Goal: Task Accomplishment & Management: Use online tool/utility

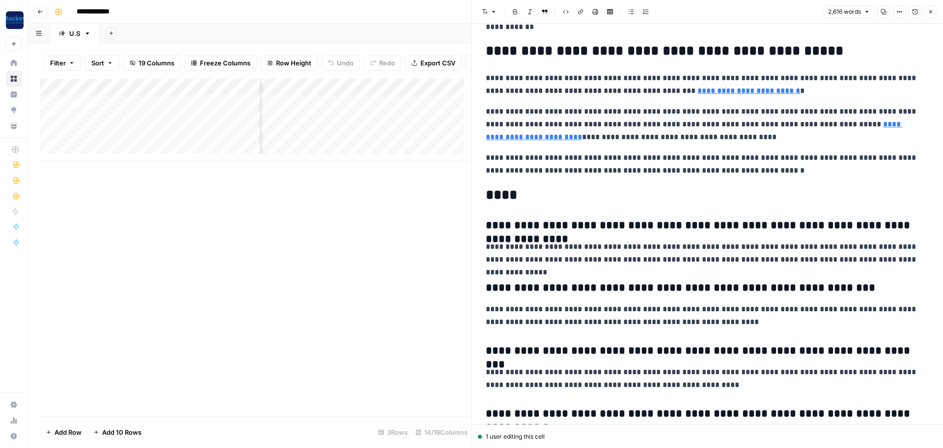
scroll to position [3636, 0]
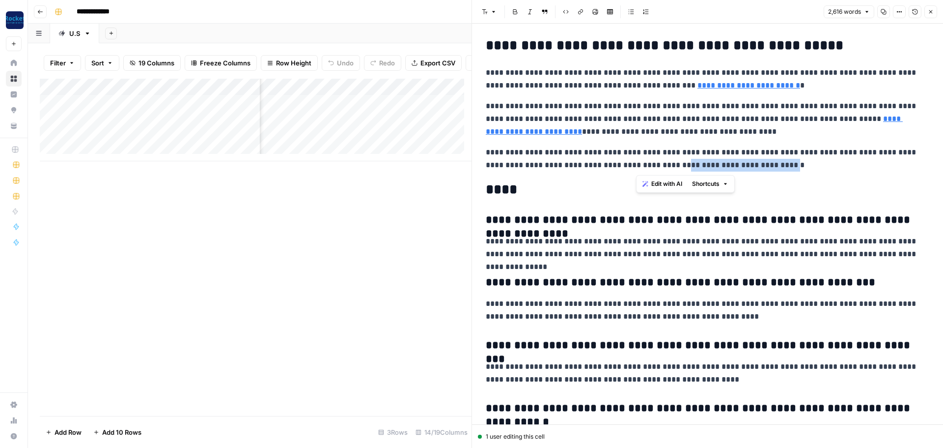
drag, startPoint x: 731, startPoint y: 165, endPoint x: 636, endPoint y: 167, distance: 94.8
click at [635, 166] on p "**********" at bounding box center [704, 159] width 436 height 26
click at [581, 8] on button "Link" at bounding box center [580, 11] width 13 height 13
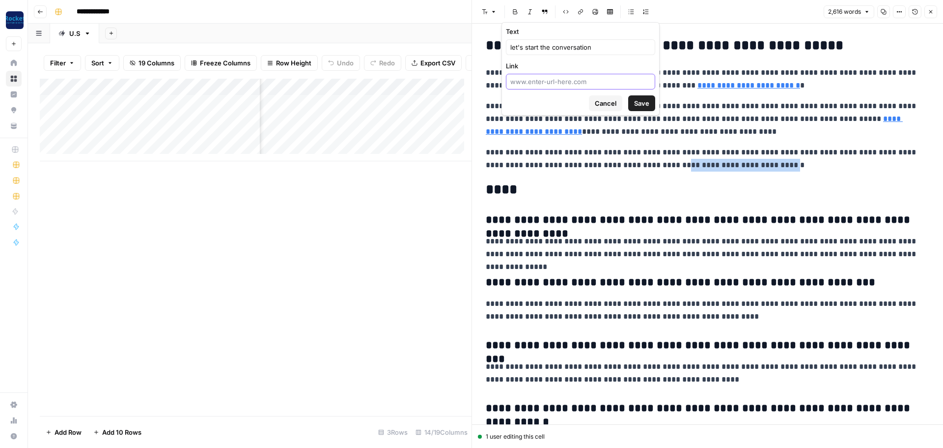
click at [581, 86] on input "Link" at bounding box center [580, 82] width 141 height 10
paste input "[URL][DOMAIN_NAME]"
type input "[URL][DOMAIN_NAME]"
click at [652, 103] on button "Save" at bounding box center [641, 103] width 27 height 16
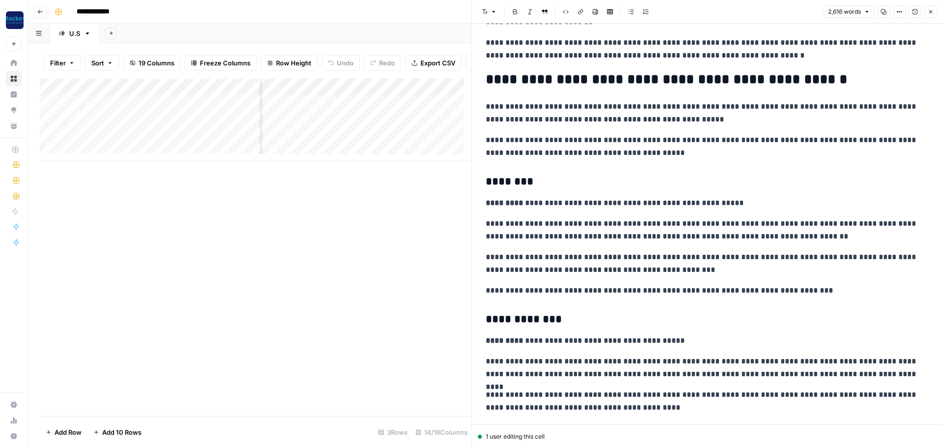
scroll to position [1032, 0]
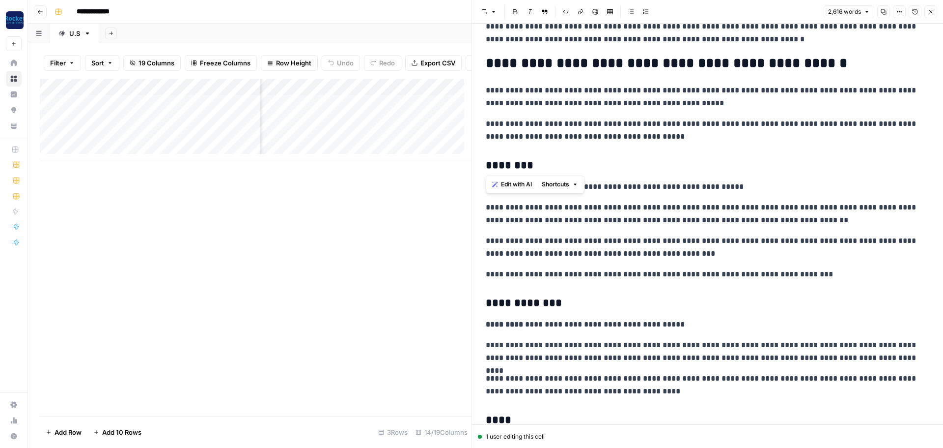
drag, startPoint x: 527, startPoint y: 167, endPoint x: 475, endPoint y: 168, distance: 52.1
click at [475, 168] on div "**********" at bounding box center [708, 224] width 472 height 448
click at [578, 12] on icon "button" at bounding box center [581, 12] width 6 height 6
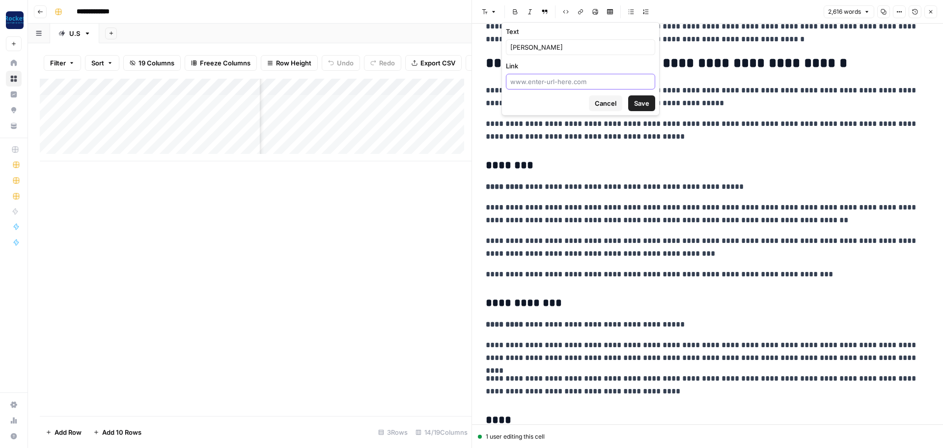
drag, startPoint x: 584, startPoint y: 86, endPoint x: 578, endPoint y: 82, distance: 7.0
click at [583, 85] on input "Link" at bounding box center [580, 82] width 141 height 10
paste input "[URL][PERSON_NAME]"
type input "[URL][PERSON_NAME]"
click at [636, 105] on span "Save" at bounding box center [641, 103] width 15 height 10
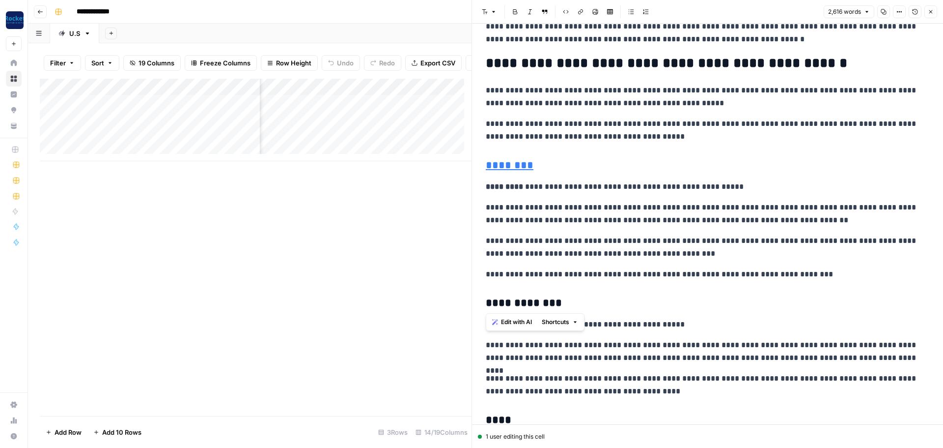
drag, startPoint x: 559, startPoint y: 300, endPoint x: 482, endPoint y: 301, distance: 76.7
click at [580, 17] on button "Link" at bounding box center [580, 11] width 13 height 13
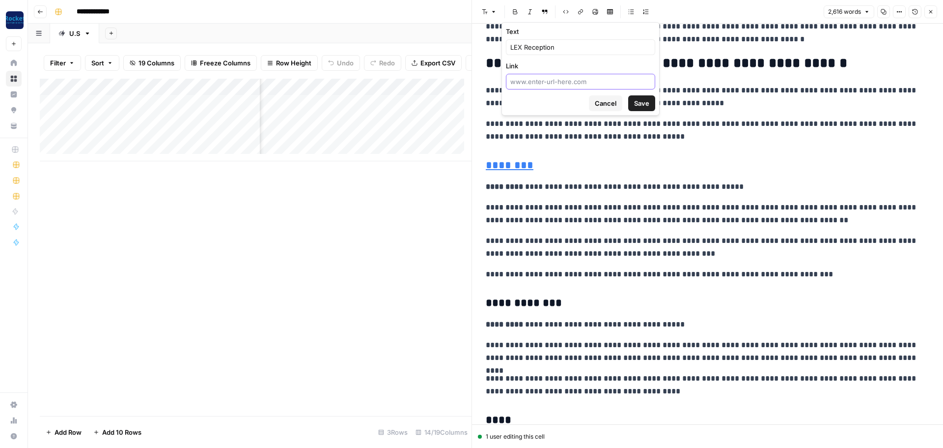
click at [566, 78] on input "Link" at bounding box center [580, 82] width 141 height 10
paste input "[URL][DOMAIN_NAME]"
type input "[URL][DOMAIN_NAME]"
click at [645, 106] on span "Save" at bounding box center [641, 103] width 15 height 10
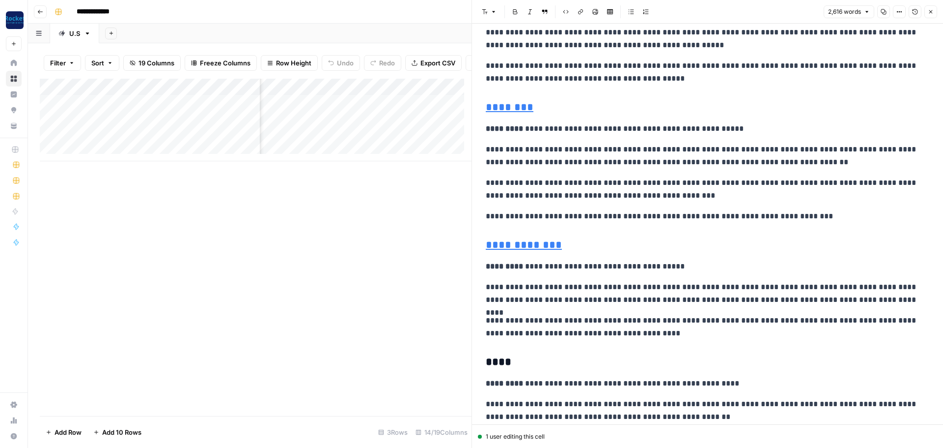
scroll to position [1131, 0]
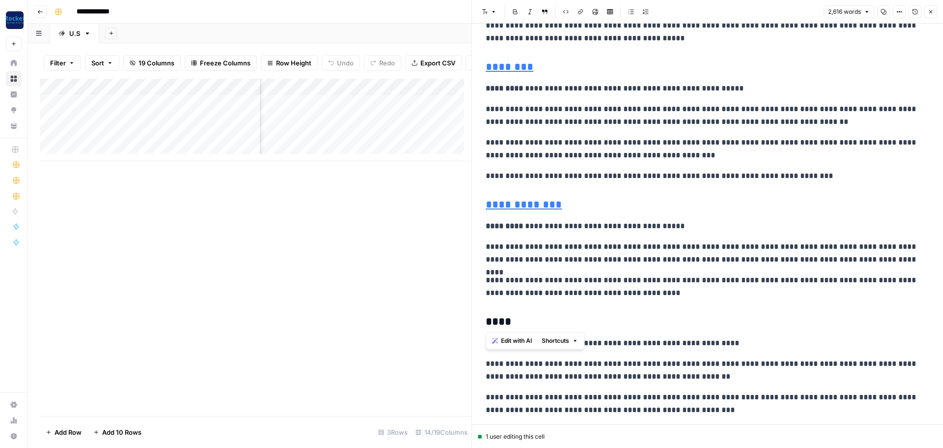
drag, startPoint x: 527, startPoint y: 322, endPoint x: 472, endPoint y: 323, distance: 55.5
click at [472, 323] on div "**********" at bounding box center [708, 224] width 472 height 448
click at [580, 12] on icon "button" at bounding box center [581, 12] width 6 height 6
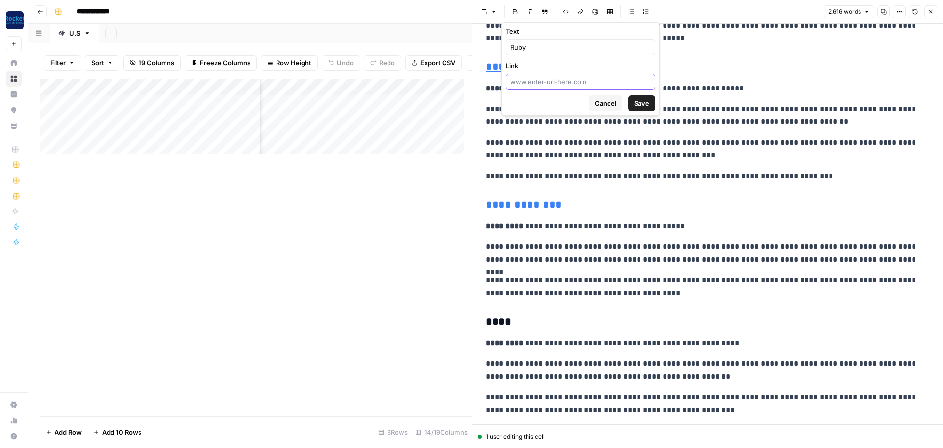
click at [567, 85] on input "Link" at bounding box center [580, 82] width 141 height 10
paste input "[URL][DOMAIN_NAME]"
type input "[URL][DOMAIN_NAME]"
click at [639, 107] on span "Save" at bounding box center [641, 103] width 15 height 10
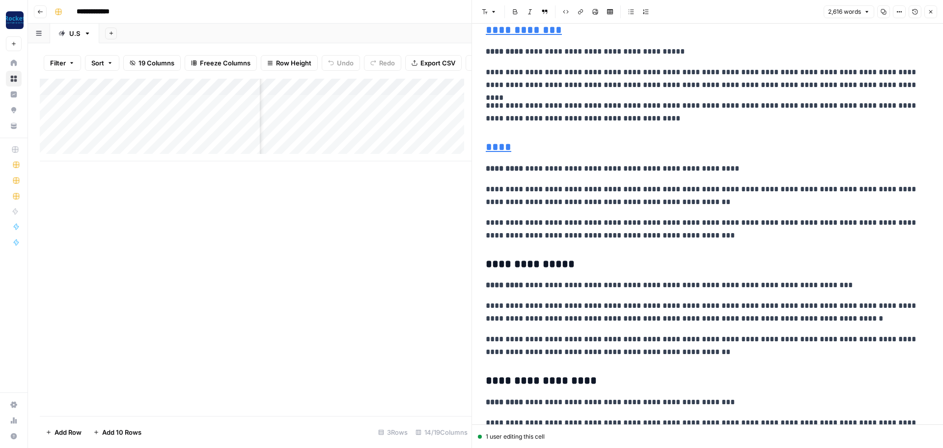
scroll to position [1327, 0]
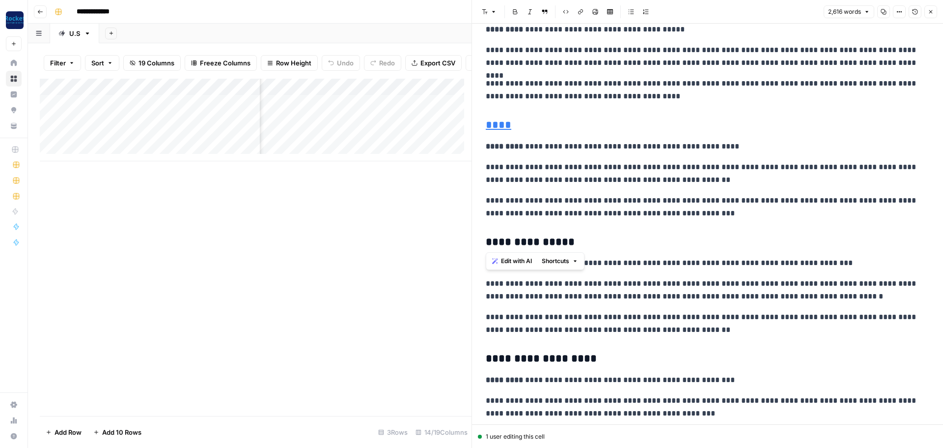
drag, startPoint x: 571, startPoint y: 248, endPoint x: 476, endPoint y: 239, distance: 95.7
click at [476, 239] on div "**********" at bounding box center [708, 224] width 472 height 448
click at [576, 11] on button "Link" at bounding box center [580, 11] width 13 height 13
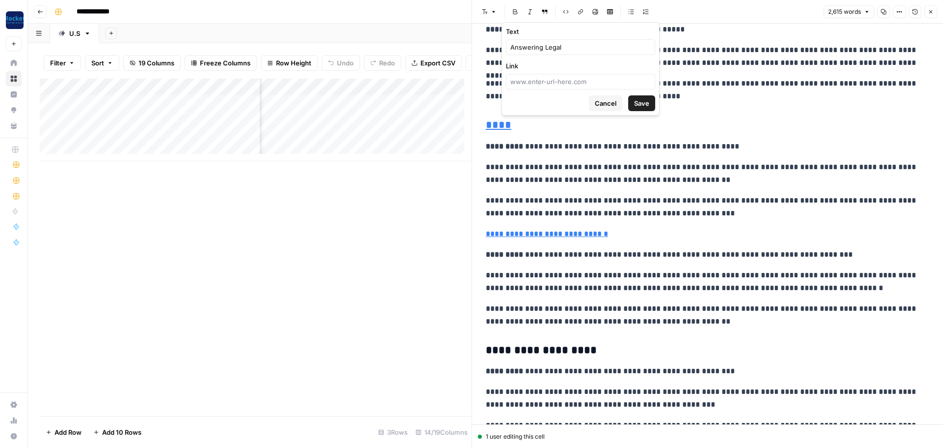
click at [607, 110] on button "Cancel" at bounding box center [605, 103] width 33 height 16
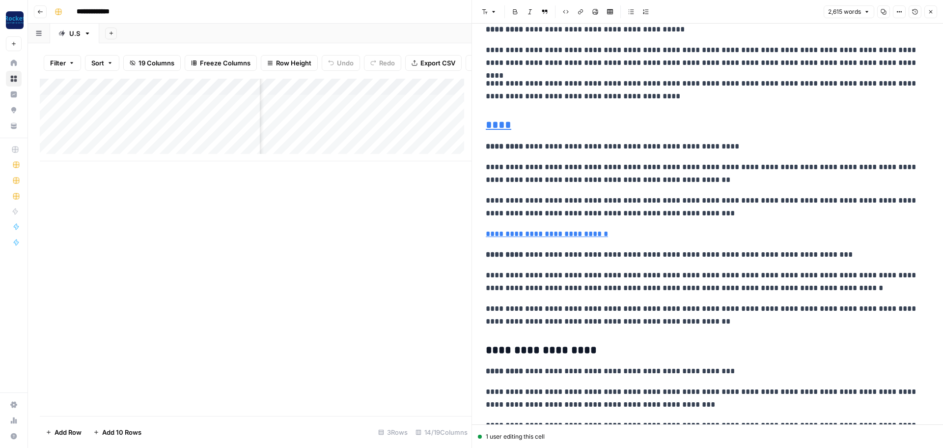
scroll to position [1753, 0]
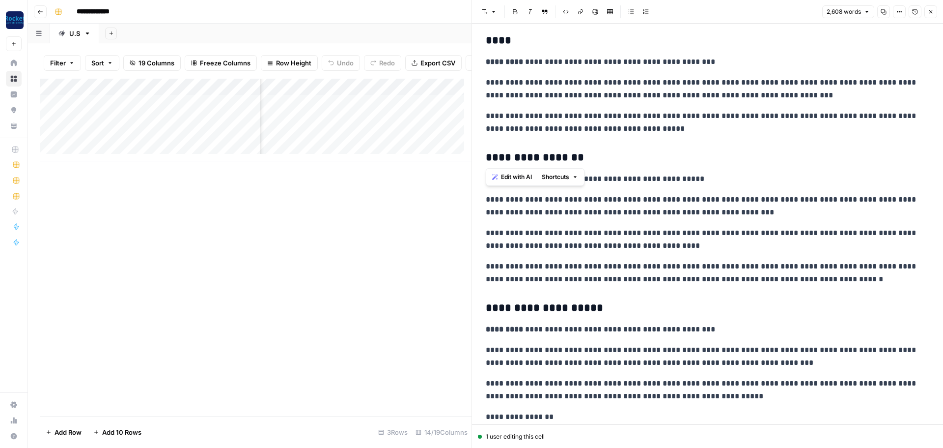
drag, startPoint x: 585, startPoint y: 160, endPoint x: 477, endPoint y: 160, distance: 108.1
click at [477, 160] on div "**********" at bounding box center [707, 447] width 471 height 4353
click at [581, 15] on button "Link" at bounding box center [580, 11] width 13 height 13
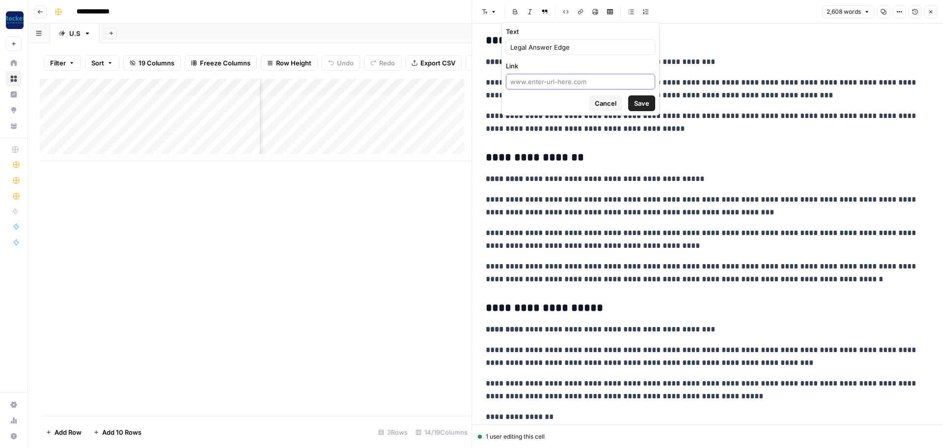
click at [576, 83] on input "Link" at bounding box center [580, 82] width 141 height 10
paste input "[URL][DOMAIN_NAME]"
type input "[URL][DOMAIN_NAME]"
click at [640, 98] on button "Save" at bounding box center [641, 103] width 27 height 16
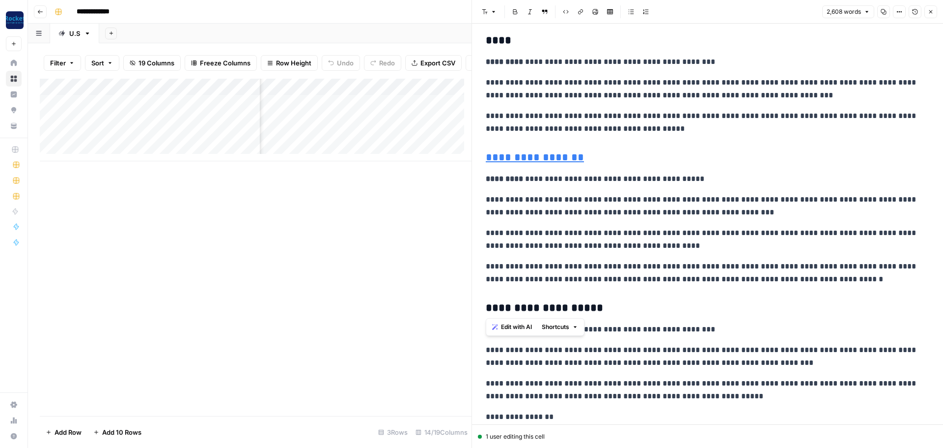
drag, startPoint x: 601, startPoint y: 305, endPoint x: 479, endPoint y: 306, distance: 122.3
click at [479, 306] on div "**********" at bounding box center [707, 447] width 471 height 4353
click at [580, 12] on icon "button" at bounding box center [581, 12] width 6 height 6
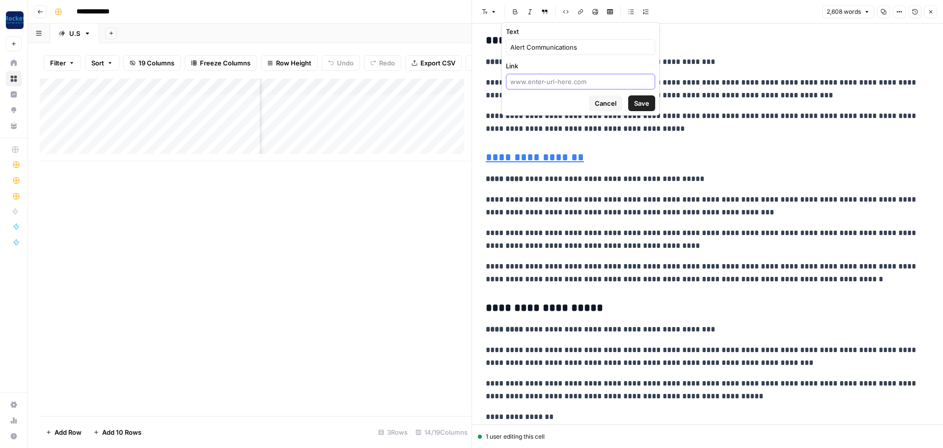
click at [572, 85] on input "Link" at bounding box center [580, 82] width 141 height 10
paste input "[URL][DOMAIN_NAME]"
type input "[URL][DOMAIN_NAME]"
click at [636, 102] on span "Save" at bounding box center [641, 103] width 15 height 10
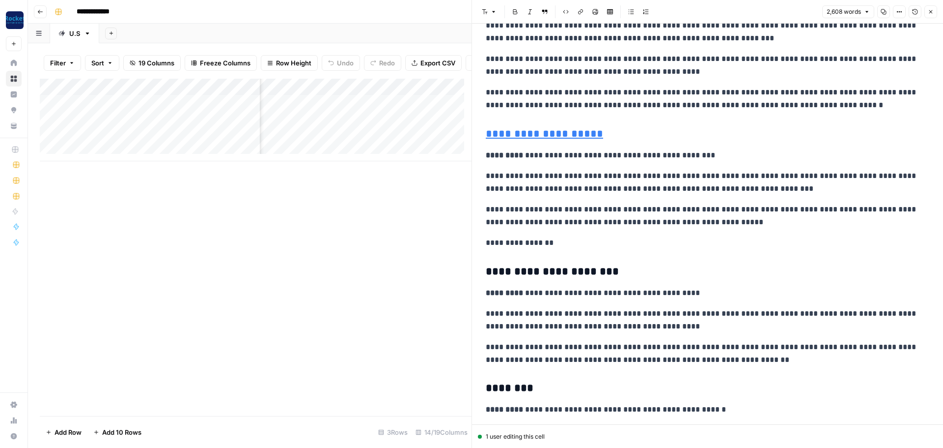
scroll to position [1950, 0]
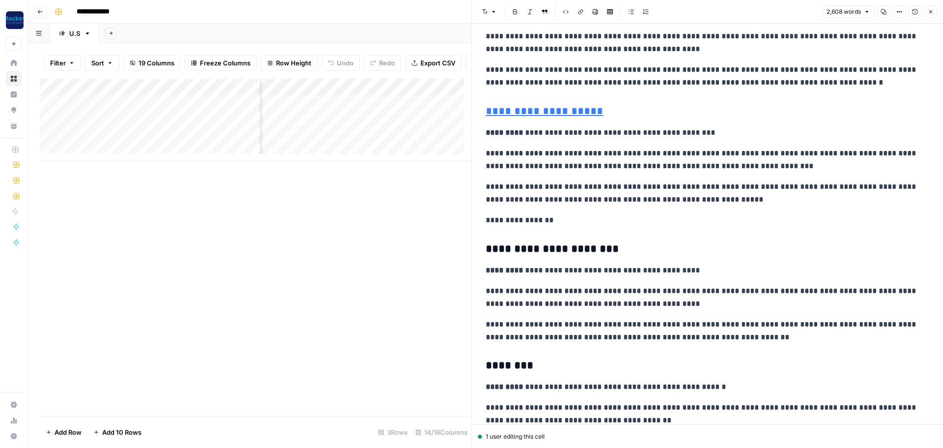
click at [587, 221] on p "**********" at bounding box center [704, 220] width 436 height 13
click at [717, 226] on p "**********" at bounding box center [704, 220] width 436 height 13
drag, startPoint x: 613, startPoint y: 248, endPoint x: 478, endPoint y: 251, distance: 134.7
click at [478, 251] on div "**********" at bounding box center [707, 250] width 471 height 4353
click at [580, 11] on icon "button" at bounding box center [581, 12] width 6 height 6
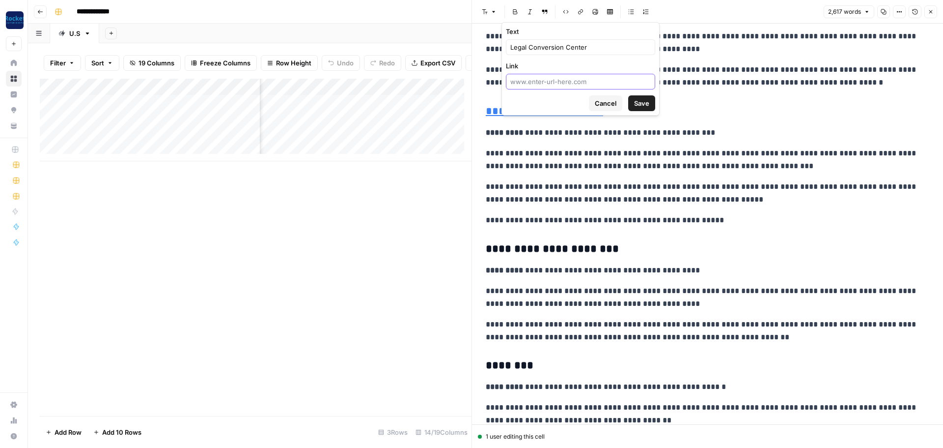
click at [580, 81] on input "Link" at bounding box center [580, 82] width 141 height 10
paste input "[URL][DOMAIN_NAME]"
type input "[URL][DOMAIN_NAME]"
click at [648, 105] on span "Save" at bounding box center [641, 103] width 15 height 10
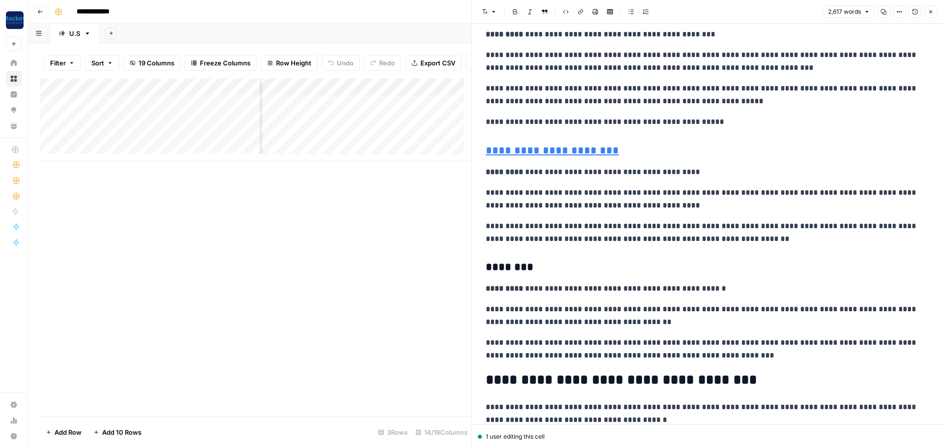
scroll to position [2146, 0]
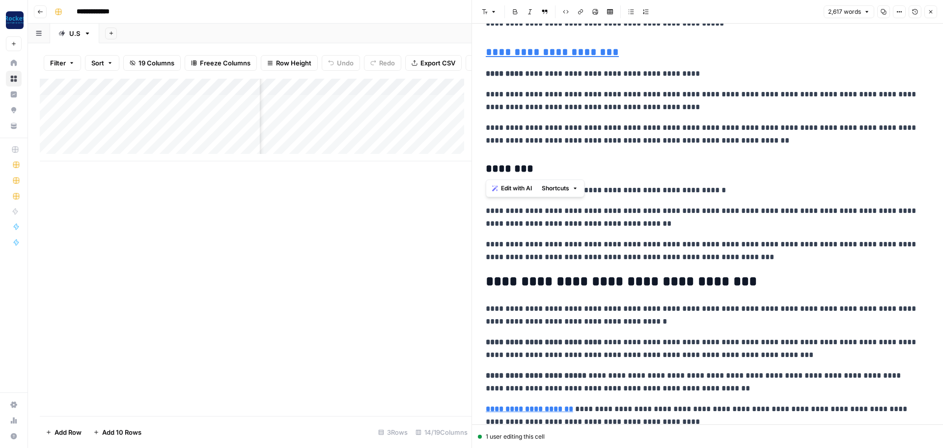
drag, startPoint x: 533, startPoint y: 170, endPoint x: 482, endPoint y: 171, distance: 51.1
click at [482, 171] on div "**********" at bounding box center [707, 45] width 455 height 4305
click at [579, 9] on icon "button" at bounding box center [581, 12] width 6 height 6
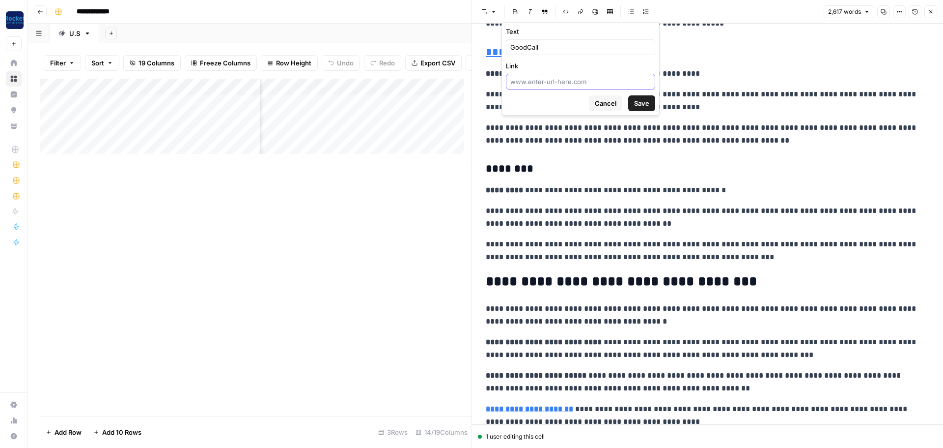
click at [606, 83] on input "Link" at bounding box center [580, 82] width 141 height 10
paste input "[URL][DOMAIN_NAME]"
type input "[URL][DOMAIN_NAME]"
click at [641, 108] on span "Save" at bounding box center [641, 103] width 15 height 10
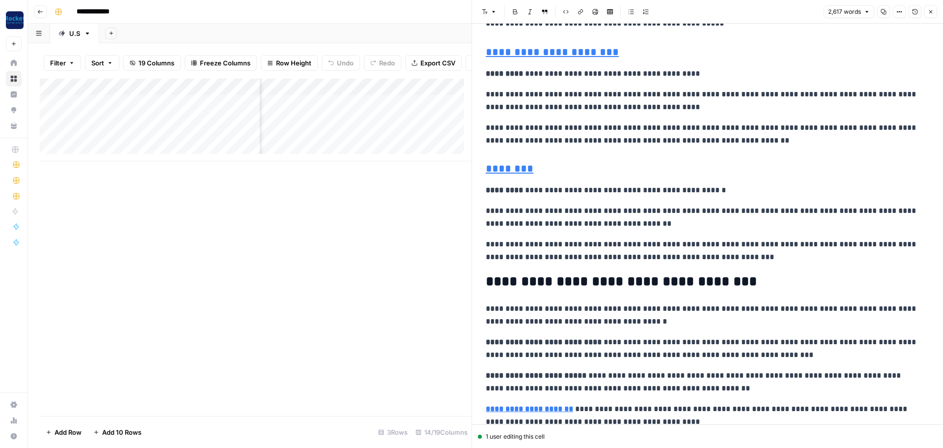
click at [752, 192] on p "**********" at bounding box center [704, 190] width 436 height 13
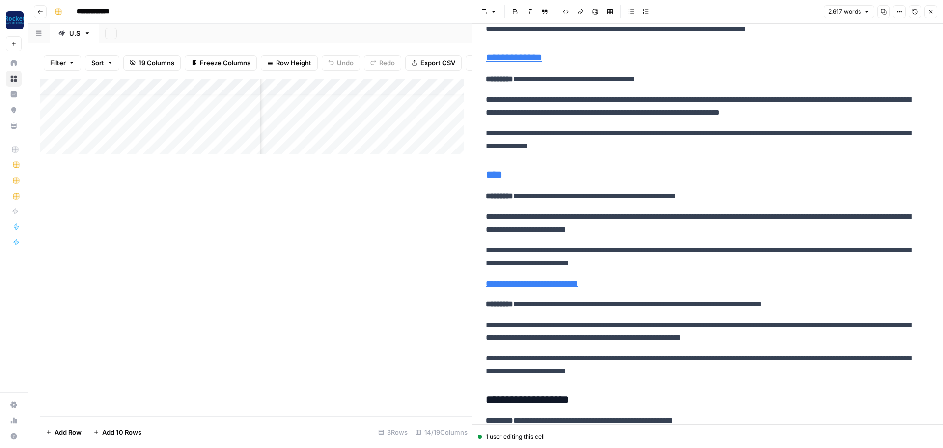
scroll to position [1327, 0]
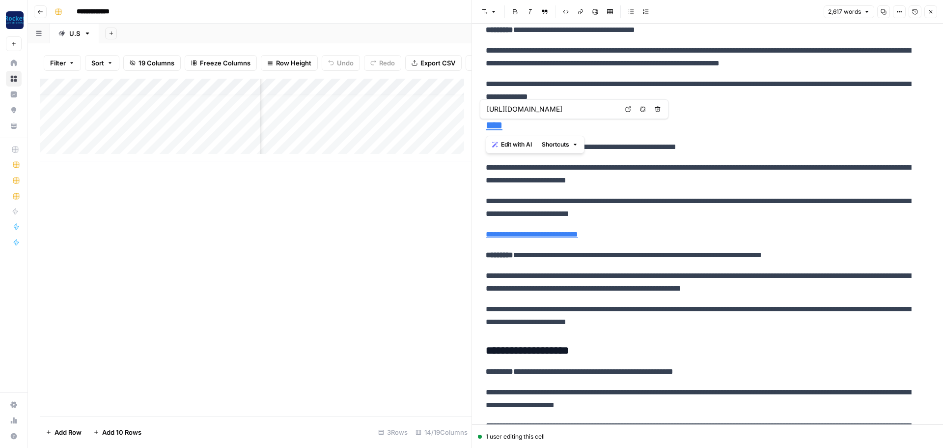
drag, startPoint x: 514, startPoint y: 128, endPoint x: 487, endPoint y: 127, distance: 26.6
copy link "****"
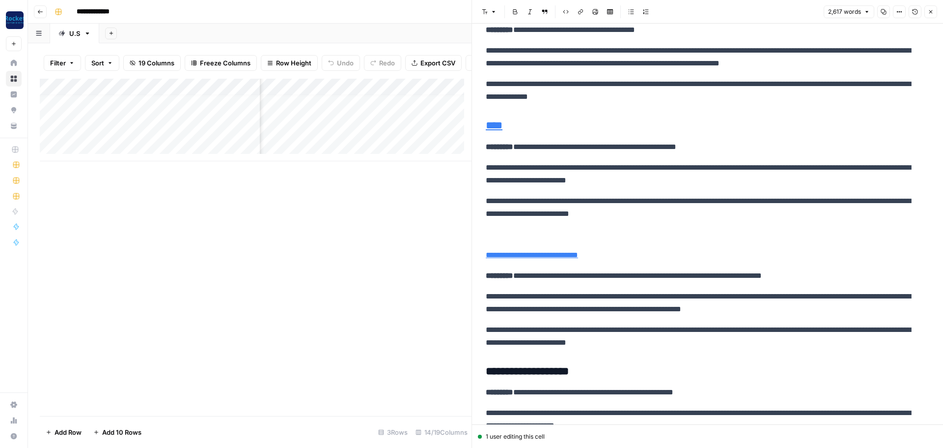
scroll to position [1301, 0]
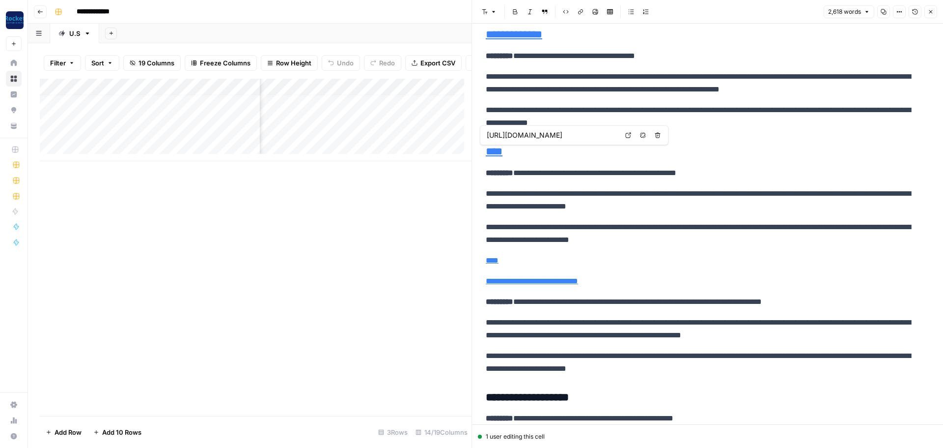
click at [486, 152] on link "****" at bounding box center [494, 151] width 17 height 11
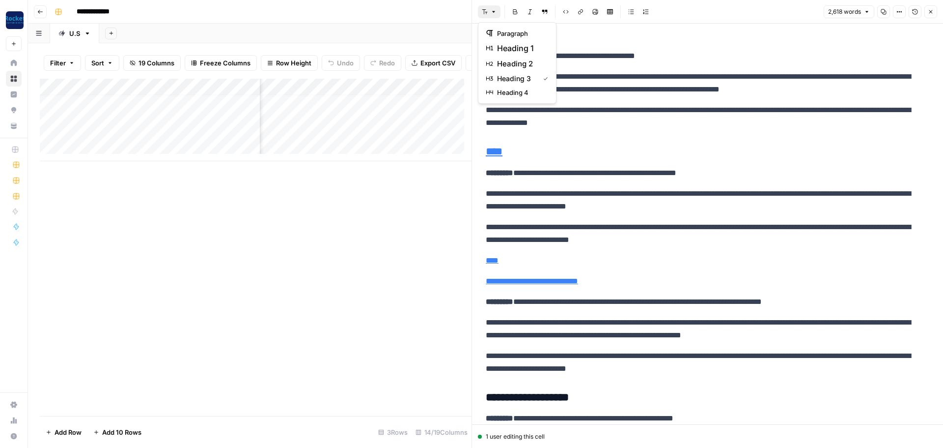
click at [497, 12] on button "Font style" at bounding box center [489, 11] width 23 height 13
click at [512, 262] on p "****" at bounding box center [704, 260] width 436 height 13
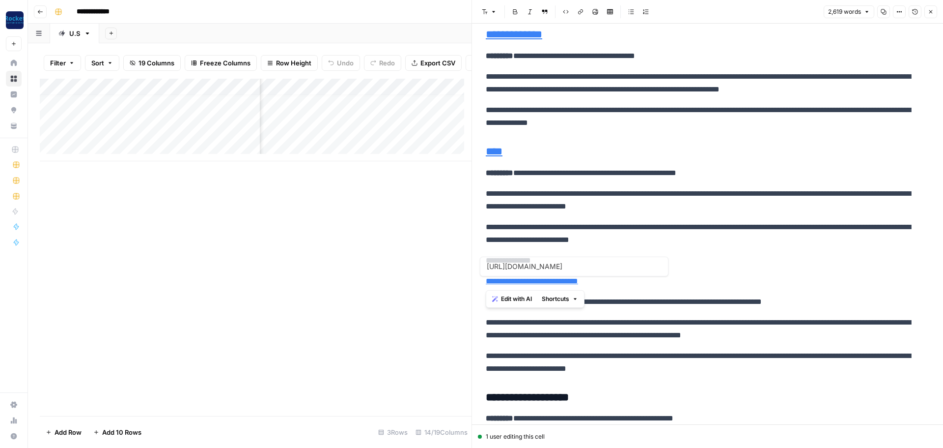
drag, startPoint x: 611, startPoint y: 283, endPoint x: 477, endPoint y: 282, distance: 133.6
click at [476, 283] on div "**********" at bounding box center [708, 224] width 472 height 448
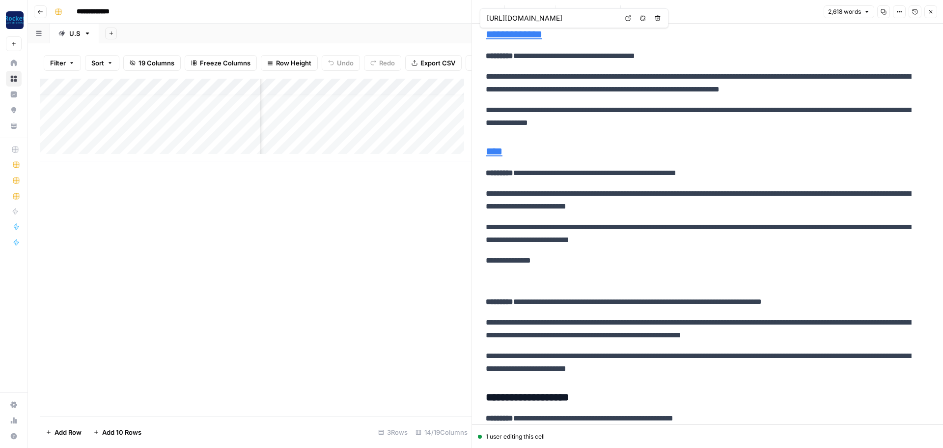
click at [496, 6] on button "Font style" at bounding box center [489, 11] width 23 height 13
click at [528, 77] on span "heading 3" at bounding box center [520, 79] width 47 height 10
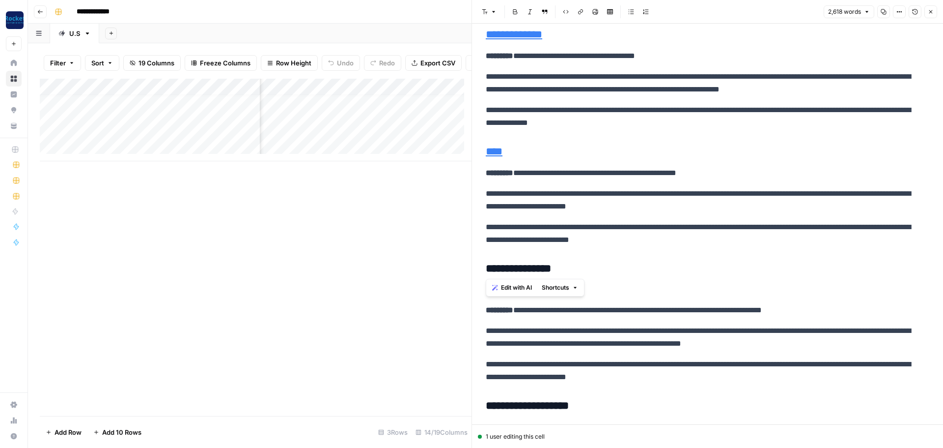
drag, startPoint x: 574, startPoint y: 269, endPoint x: 466, endPoint y: 268, distance: 107.6
click at [466, 268] on body "**********" at bounding box center [471, 224] width 943 height 448
click at [584, 9] on button "Link" at bounding box center [580, 11] width 13 height 13
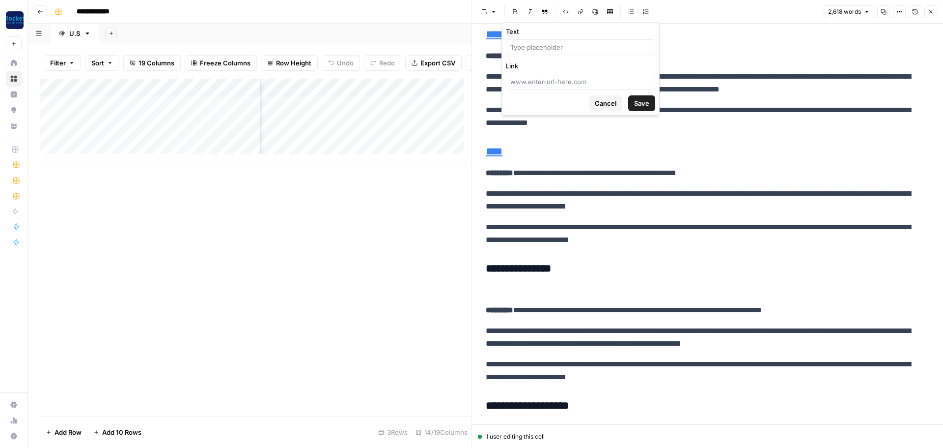
click at [604, 105] on span "Cancel" at bounding box center [606, 103] width 22 height 10
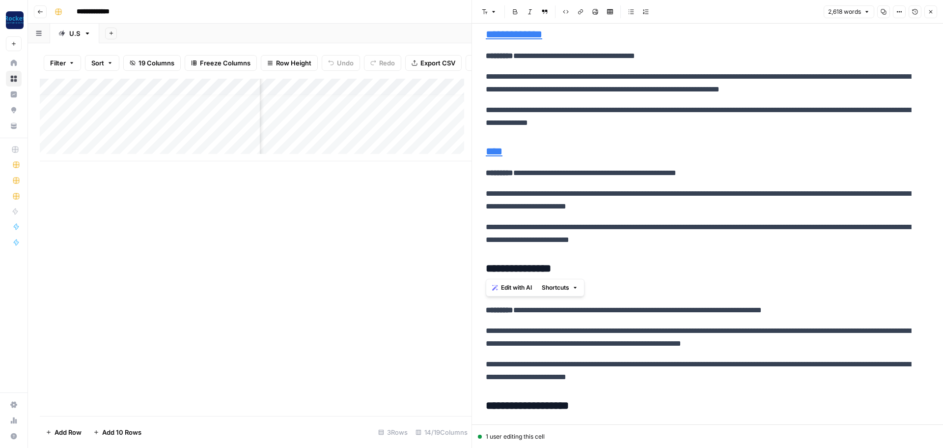
drag, startPoint x: 580, startPoint y: 270, endPoint x: 478, endPoint y: 270, distance: 102.2
click at [576, 11] on button "Link" at bounding box center [580, 11] width 13 height 13
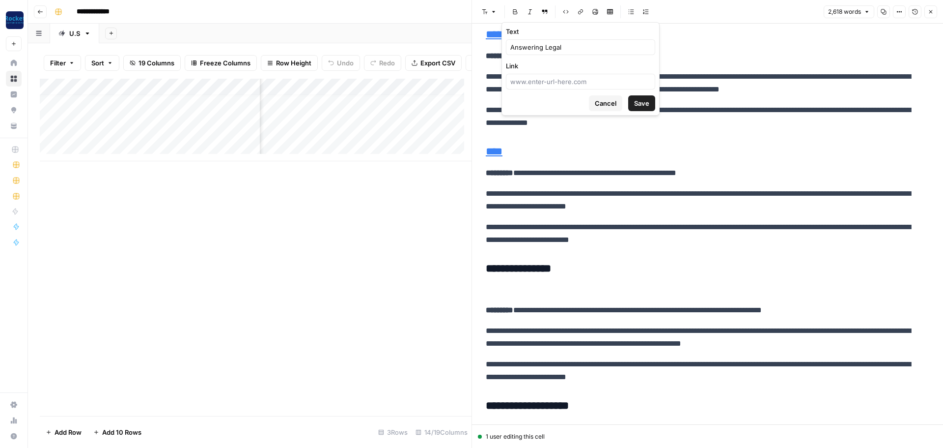
click at [571, 86] on div at bounding box center [580, 82] width 149 height 16
paste input "[URL][DOMAIN_NAME]"
type input "[URL][DOMAIN_NAME]"
click at [635, 105] on span "Save" at bounding box center [641, 103] width 15 height 10
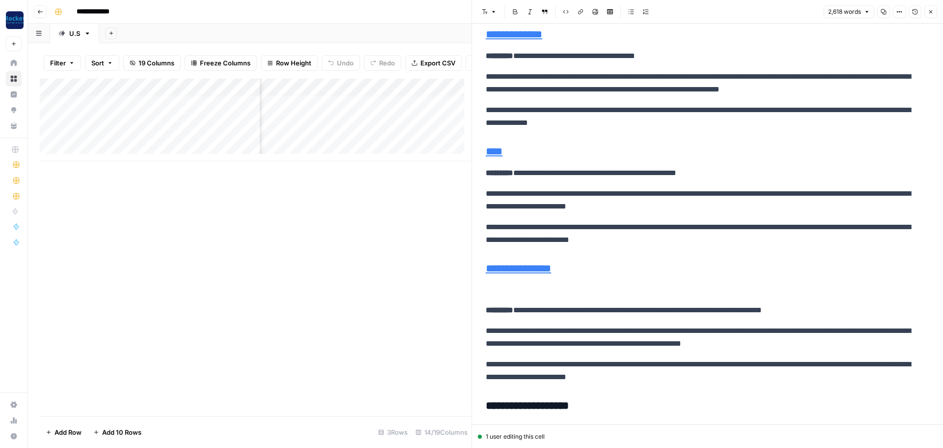
click at [608, 290] on p at bounding box center [704, 289] width 436 height 13
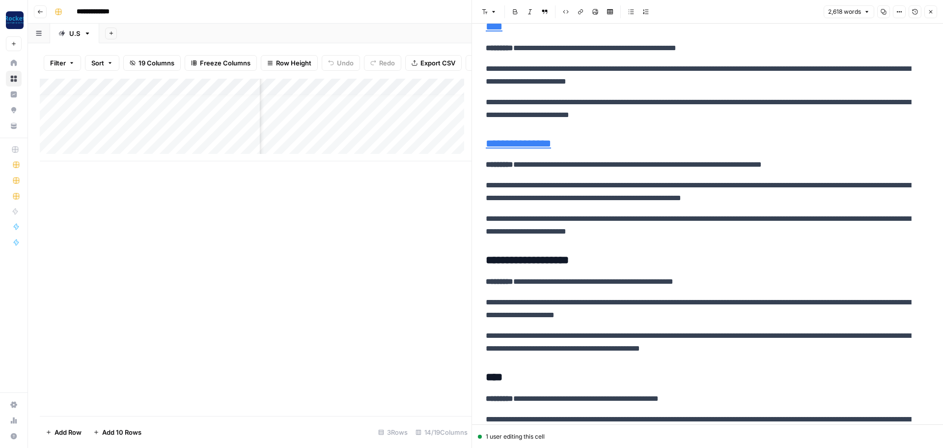
scroll to position [1448, 0]
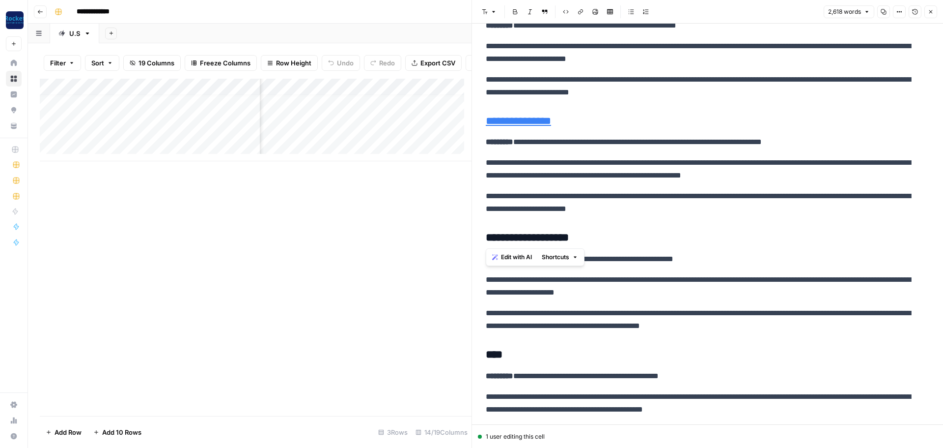
drag, startPoint x: 583, startPoint y: 237, endPoint x: 485, endPoint y: 243, distance: 97.9
copy h3 "**********"
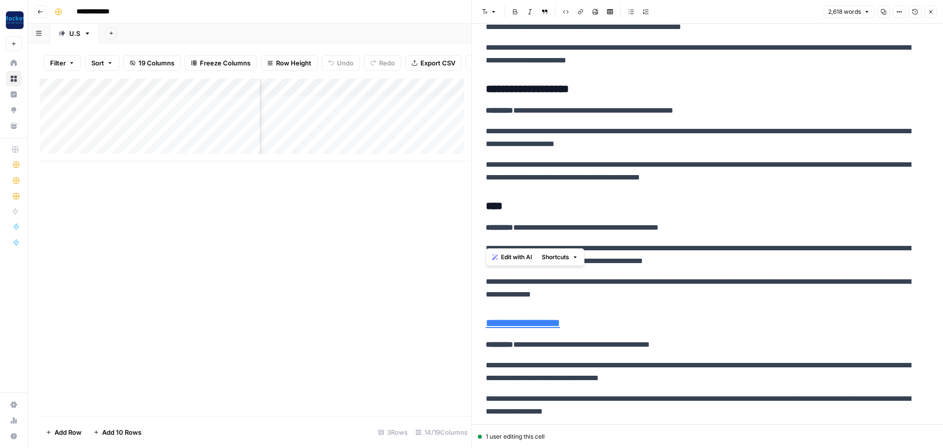
scroll to position [1644, 0]
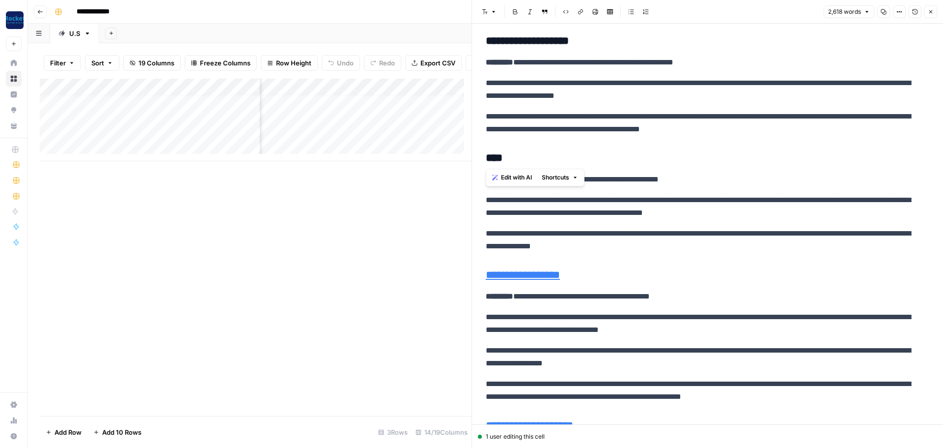
drag, startPoint x: 516, startPoint y: 160, endPoint x: 479, endPoint y: 159, distance: 37.4
copy h3 "****"
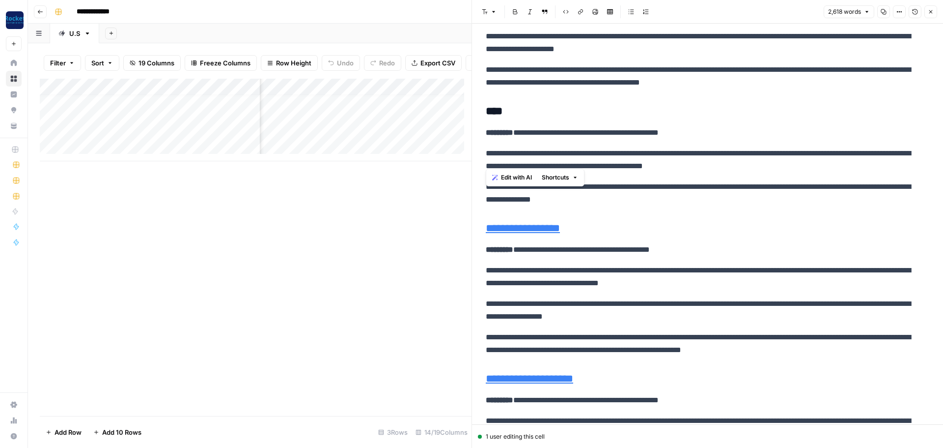
scroll to position [1743, 0]
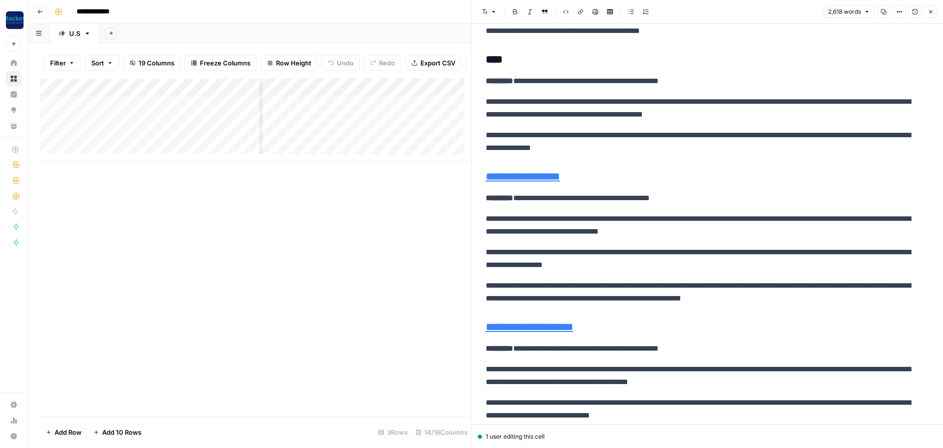
click at [633, 179] on h3 "**********" at bounding box center [704, 177] width 436 height 14
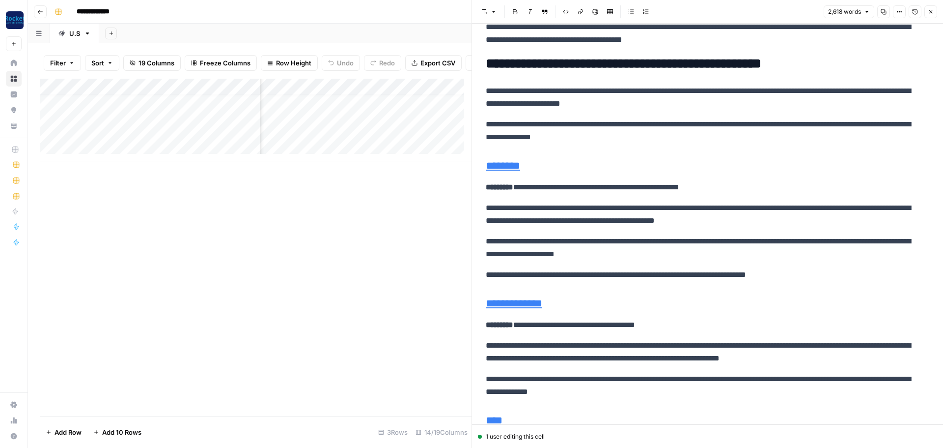
scroll to position [1032, 0]
click at [831, 277] on p "**********" at bounding box center [704, 274] width 436 height 13
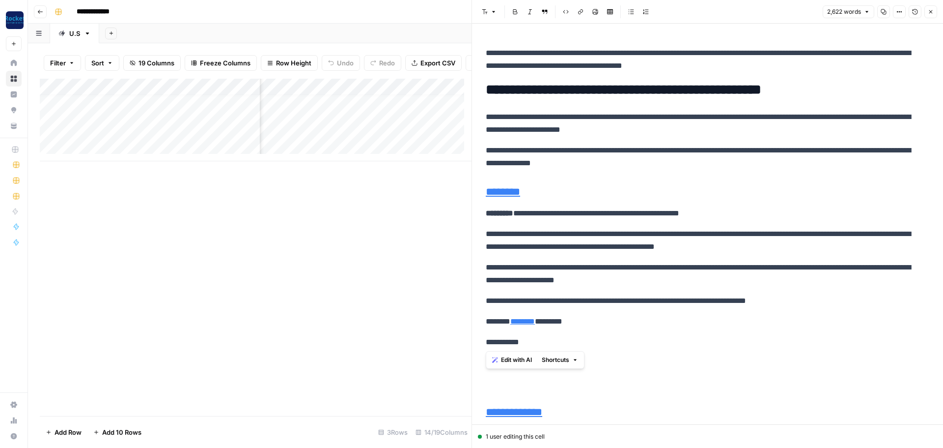
drag, startPoint x: 504, startPoint y: 346, endPoint x: 510, endPoint y: 242, distance: 104.4
click at [472, 347] on div "**********" at bounding box center [708, 224] width 472 height 448
click at [556, 341] on p "**********" at bounding box center [704, 342] width 436 height 13
click at [487, 342] on p "**********" at bounding box center [704, 342] width 436 height 13
click at [509, 341] on link "********" at bounding box center [498, 341] width 25 height 7
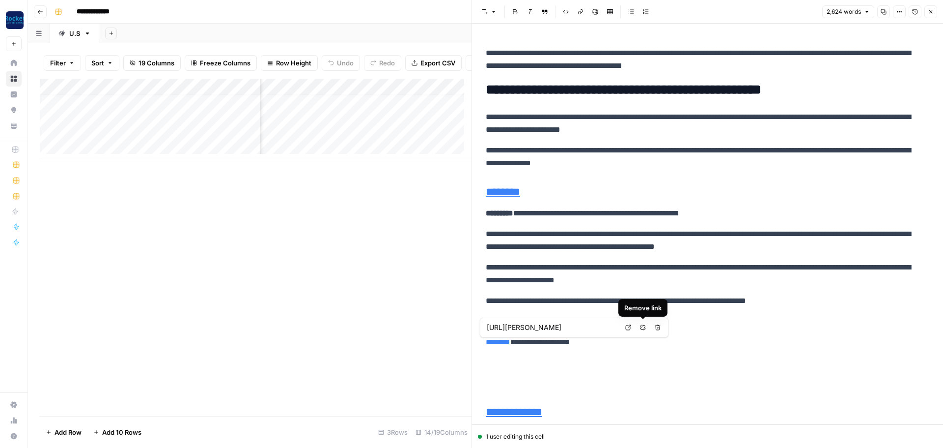
click at [644, 325] on icon "button" at bounding box center [643, 327] width 6 height 6
click at [605, 342] on p "**********" at bounding box center [704, 342] width 436 height 13
drag, startPoint x: 604, startPoint y: 342, endPoint x: 481, endPoint y: 346, distance: 122.4
click at [578, 14] on icon "button" at bounding box center [581, 12] width 6 height 6
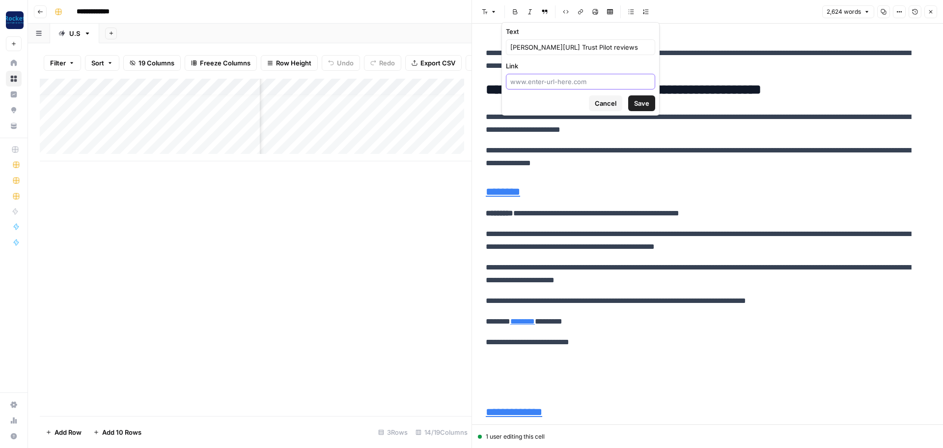
click at [572, 82] on input "Link" at bounding box center [580, 82] width 141 height 10
paste input "[URL][DOMAIN_NAME][PERSON_NAME]"
type input "[URL][DOMAIN_NAME][PERSON_NAME]"
click at [633, 102] on button "Save" at bounding box center [641, 103] width 27 height 16
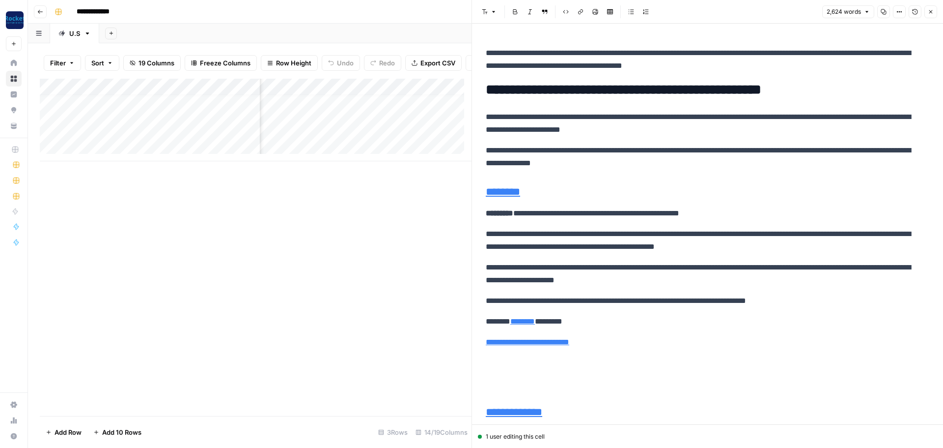
click at [602, 348] on p "**********" at bounding box center [704, 342] width 436 height 13
drag, startPoint x: 573, startPoint y: 365, endPoint x: 456, endPoint y: 368, distance: 117.5
click at [456, 370] on body "**********" at bounding box center [471, 224] width 943 height 448
click at [641, 349] on icon "button" at bounding box center [643, 348] width 6 height 6
click at [641, 358] on p "**********" at bounding box center [704, 362] width 436 height 13
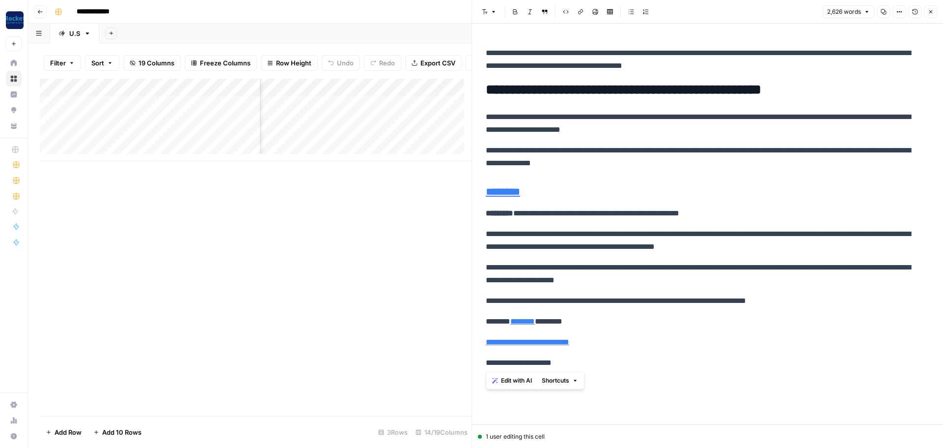
drag, startPoint x: 577, startPoint y: 362, endPoint x: 472, endPoint y: 363, distance: 105.2
click at [474, 365] on div "**********" at bounding box center [708, 224] width 472 height 448
click at [578, 17] on button "Link" at bounding box center [580, 11] width 13 height 13
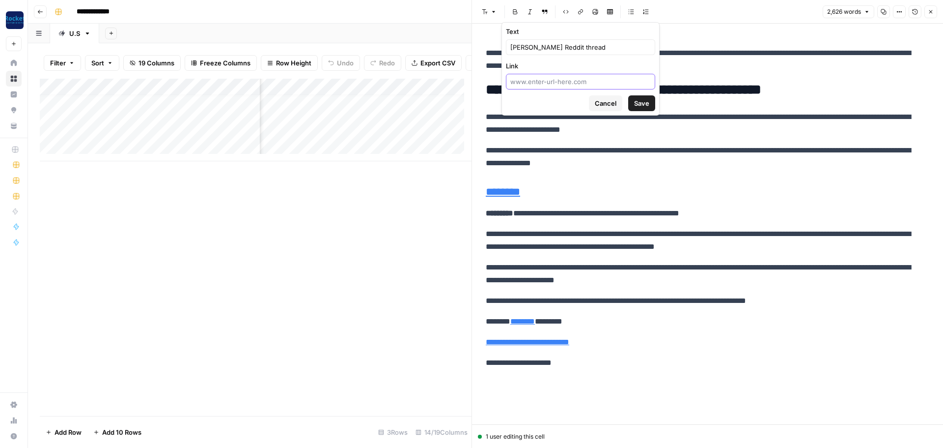
click at [585, 81] on input "Link" at bounding box center [580, 82] width 141 height 10
paste input "[URL][DOMAIN_NAME]"
type input "[URL][DOMAIN_NAME]"
click at [644, 109] on button "Save" at bounding box center [641, 103] width 27 height 16
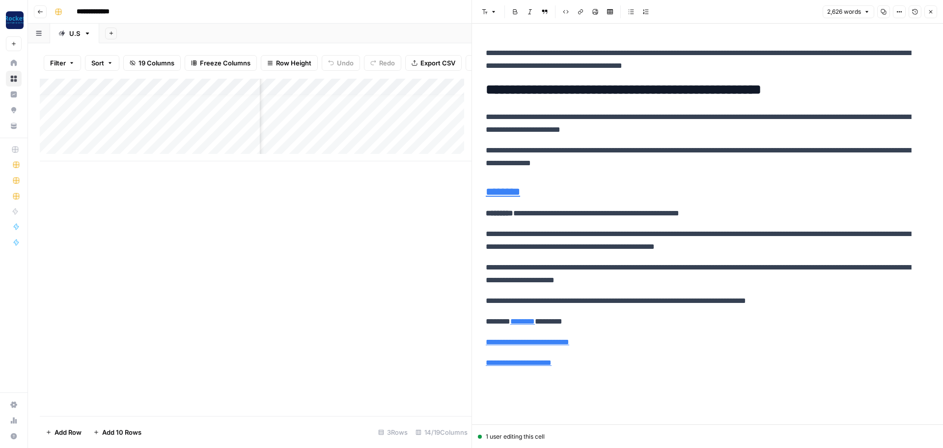
scroll to position [1153, 0]
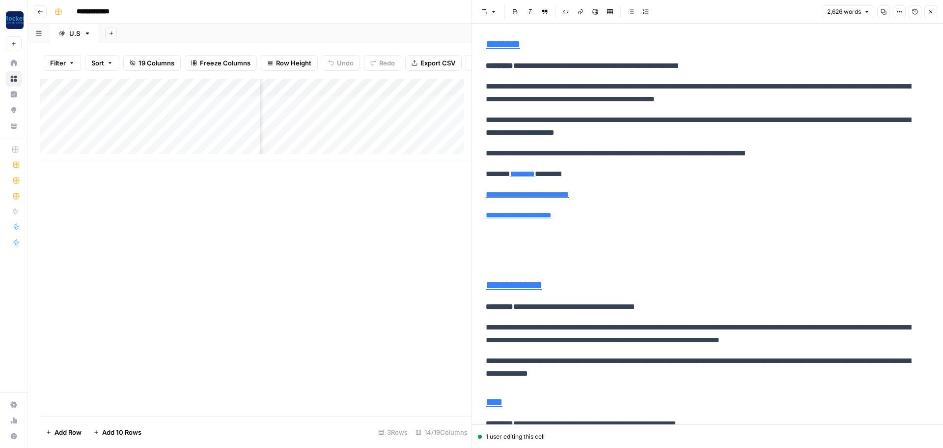
click at [581, 263] on p at bounding box center [704, 256] width 436 height 13
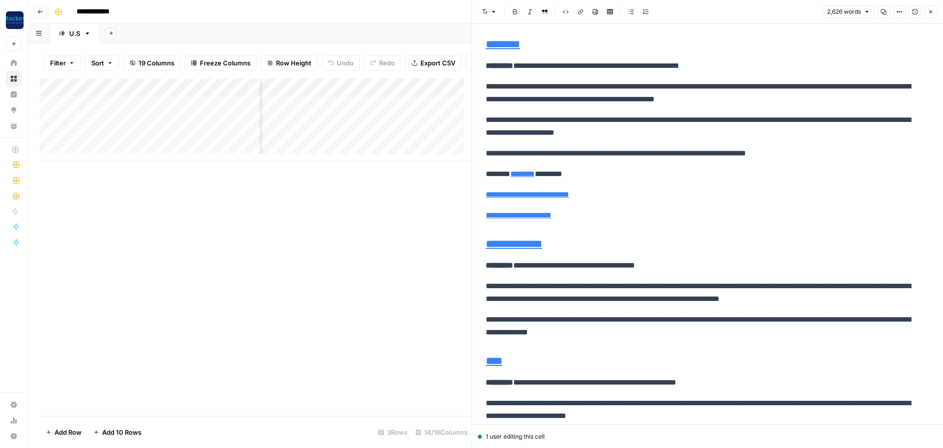
click at [637, 337] on p "**********" at bounding box center [704, 326] width 436 height 26
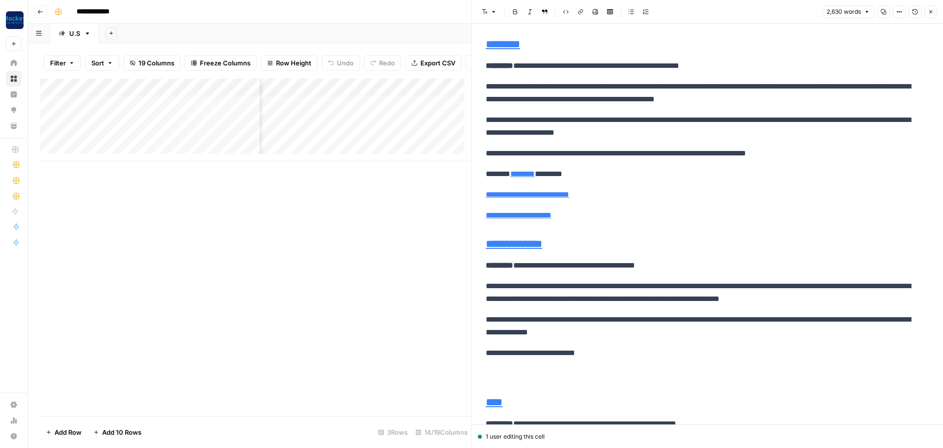
type input "[URL][DOMAIN_NAME]"
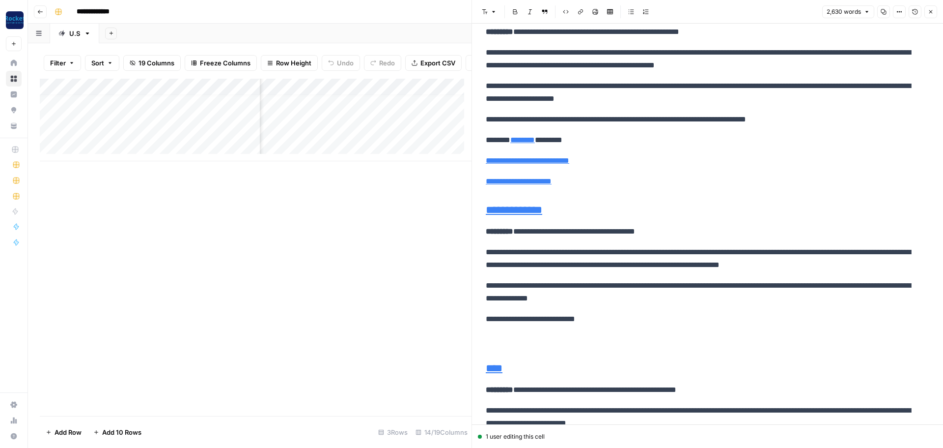
scroll to position [1202, 0]
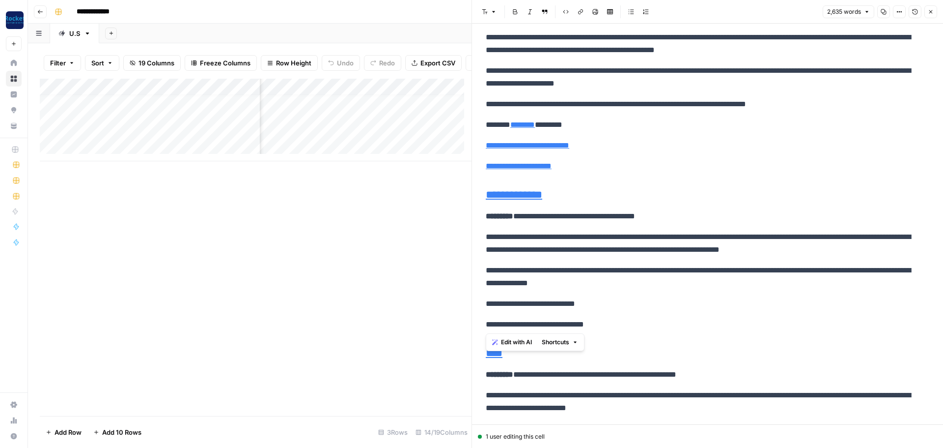
drag, startPoint x: 610, startPoint y: 326, endPoint x: 484, endPoint y: 331, distance: 125.9
click at [578, 15] on button "Link" at bounding box center [580, 11] width 13 height 13
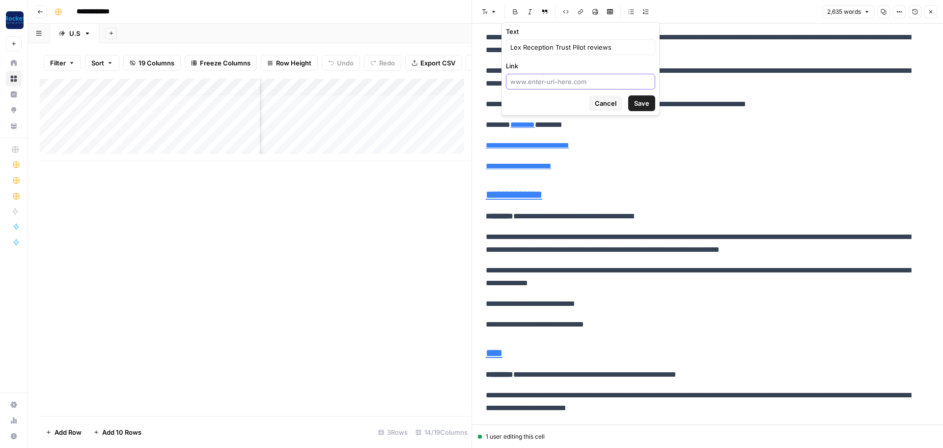
click at [581, 83] on input "Link" at bounding box center [580, 82] width 141 height 10
paste input "[URL][DOMAIN_NAME][DOMAIN_NAME]"
type input "[URL][DOMAIN_NAME][DOMAIN_NAME]"
click at [646, 105] on span "Save" at bounding box center [641, 103] width 15 height 10
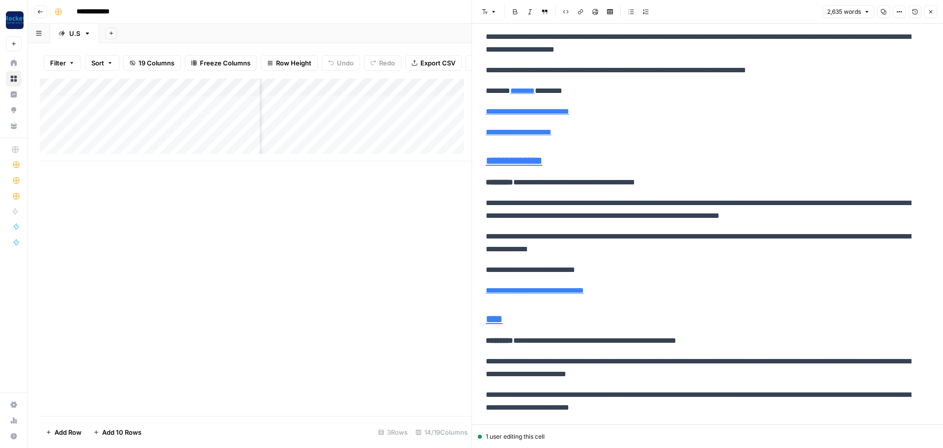
scroll to position [1251, 0]
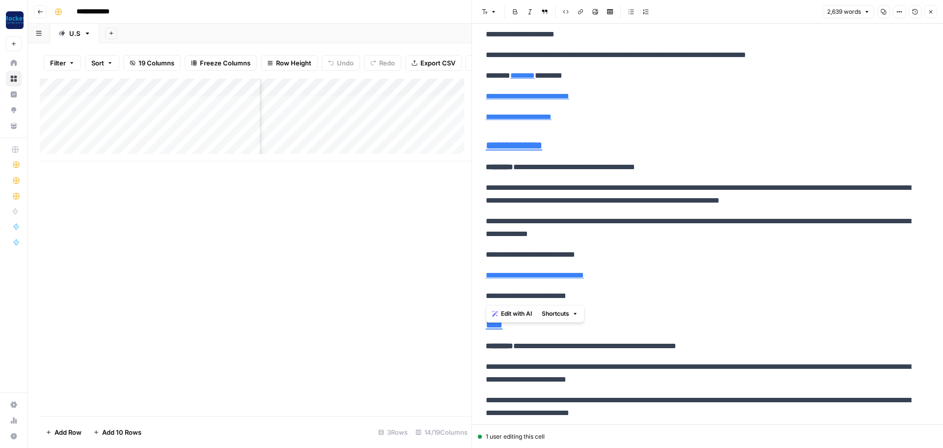
drag, startPoint x: 593, startPoint y: 294, endPoint x: 481, endPoint y: 274, distance: 113.3
click at [576, 12] on button "Link" at bounding box center [580, 11] width 13 height 13
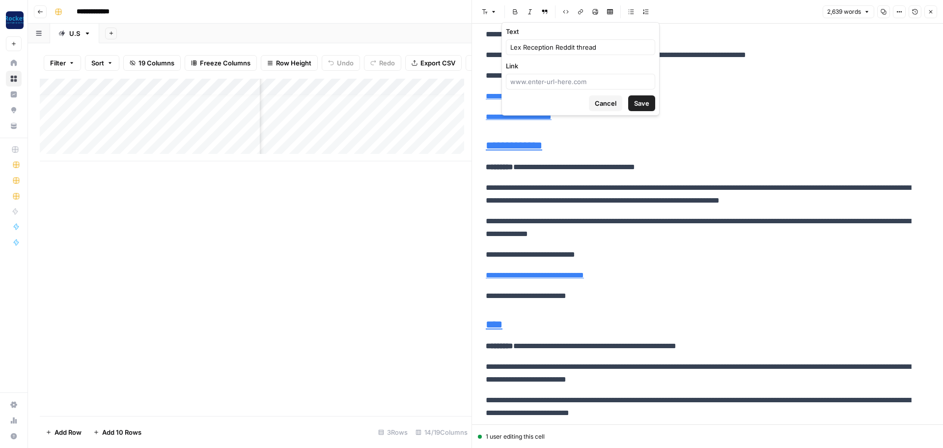
click at [608, 73] on div "Link" at bounding box center [580, 75] width 149 height 28
click at [600, 292] on p "**********" at bounding box center [704, 295] width 436 height 13
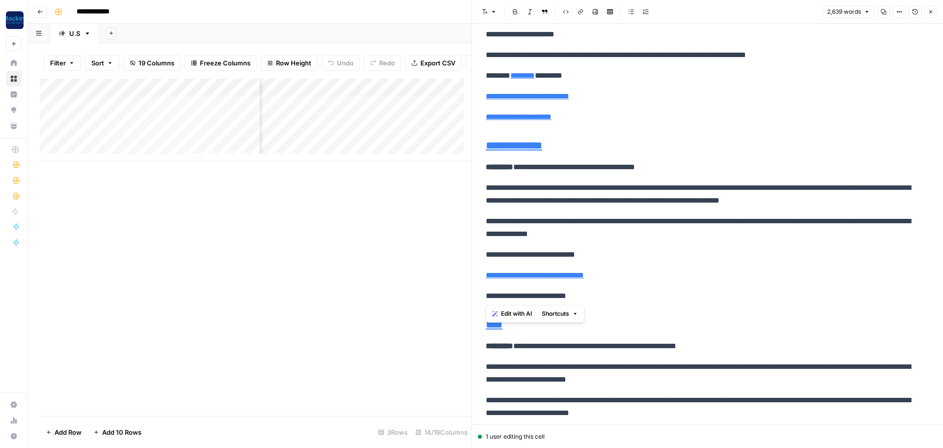
drag, startPoint x: 591, startPoint y: 297, endPoint x: 480, endPoint y: 297, distance: 110.5
type input "[URL][DOMAIN_NAME][PERSON_NAME]"
click at [583, 7] on button "Link" at bounding box center [580, 11] width 13 height 13
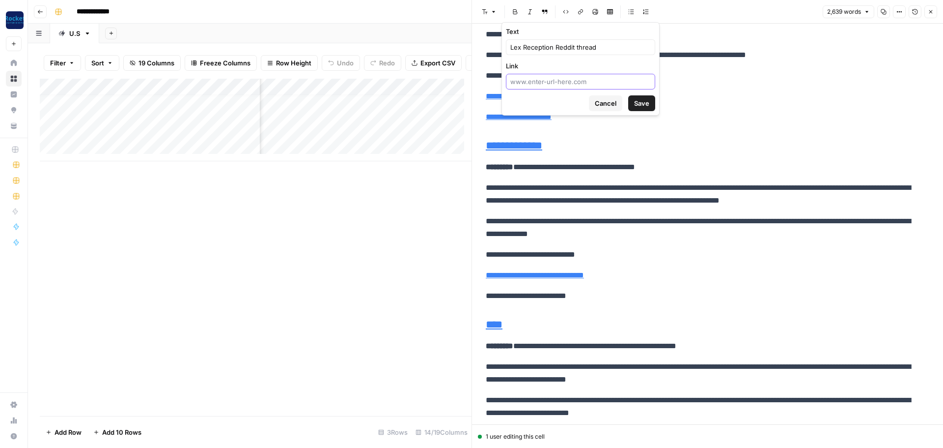
click at [583, 86] on input "Link" at bounding box center [580, 82] width 141 height 10
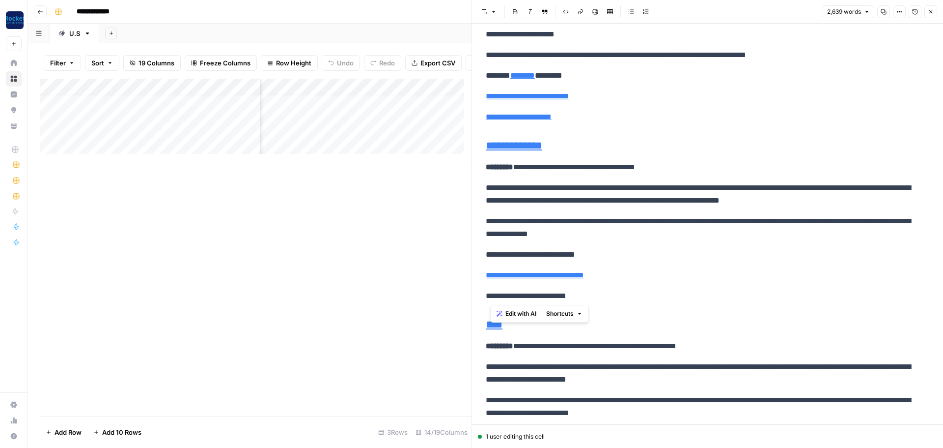
drag, startPoint x: 591, startPoint y: 297, endPoint x: 478, endPoint y: 291, distance: 113.6
click at [583, 14] on icon "button" at bounding box center [581, 12] width 6 height 6
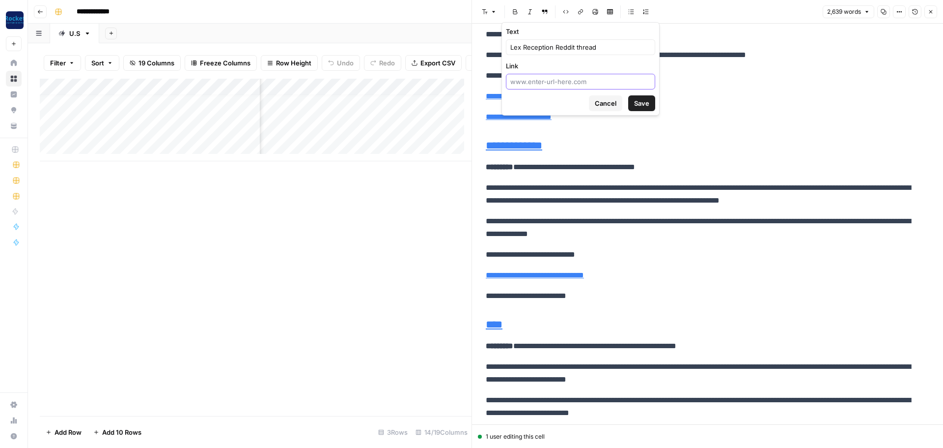
click at [574, 86] on input "Link" at bounding box center [580, 82] width 141 height 10
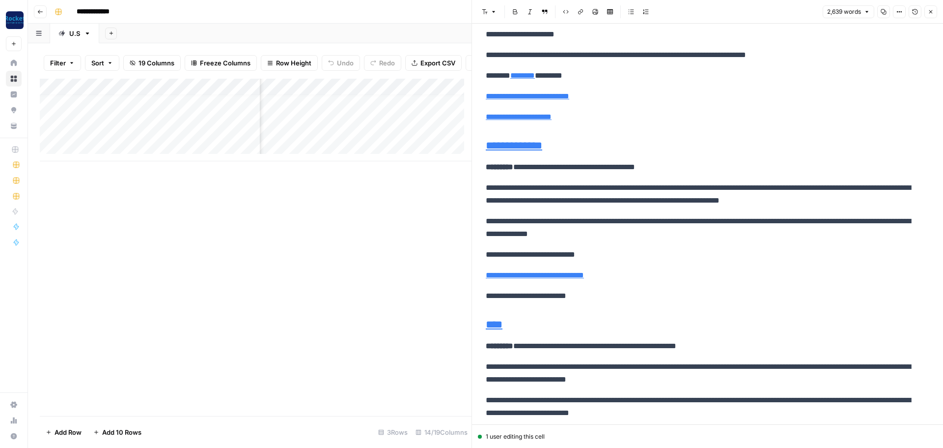
drag, startPoint x: 633, startPoint y: 271, endPoint x: 587, endPoint y: 308, distance: 59.5
click at [631, 274] on p "**********" at bounding box center [704, 275] width 436 height 13
drag, startPoint x: 594, startPoint y: 296, endPoint x: 486, endPoint y: 295, distance: 108.6
click at [486, 295] on p "**********" at bounding box center [704, 295] width 436 height 13
click at [580, 11] on icon "button" at bounding box center [580, 11] width 5 height 5
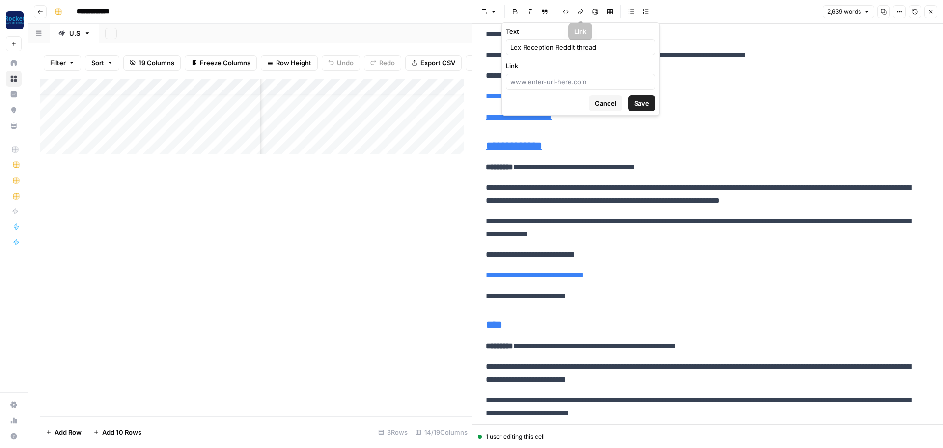
click at [558, 86] on div at bounding box center [580, 82] width 149 height 16
paste input "[URL][DOMAIN_NAME]"
type input "[URL][DOMAIN_NAME]"
click at [640, 107] on span "Save" at bounding box center [641, 103] width 15 height 10
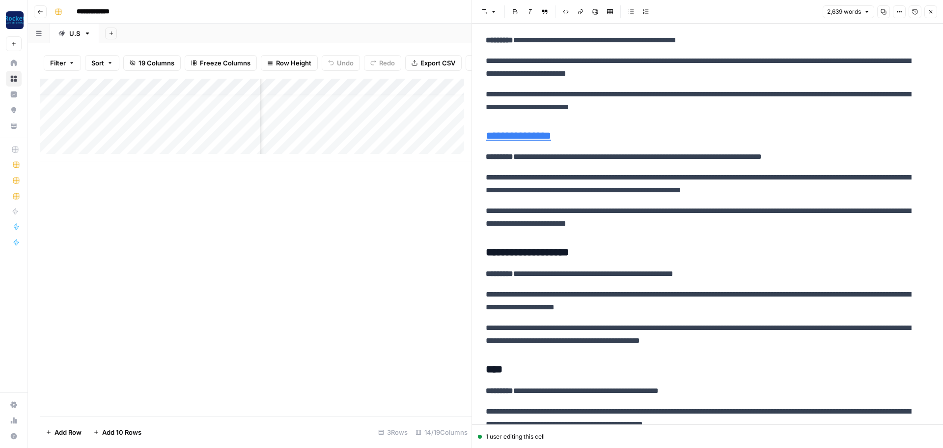
scroll to position [1585, 0]
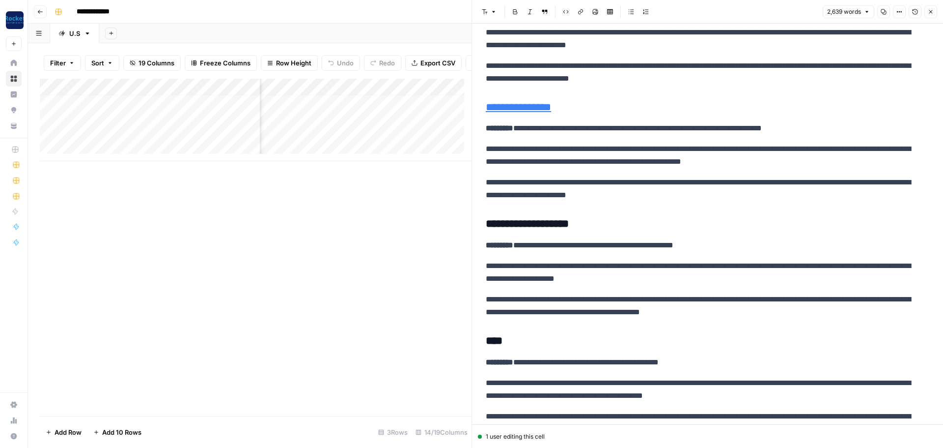
click at [799, 312] on p "**********" at bounding box center [704, 306] width 436 height 26
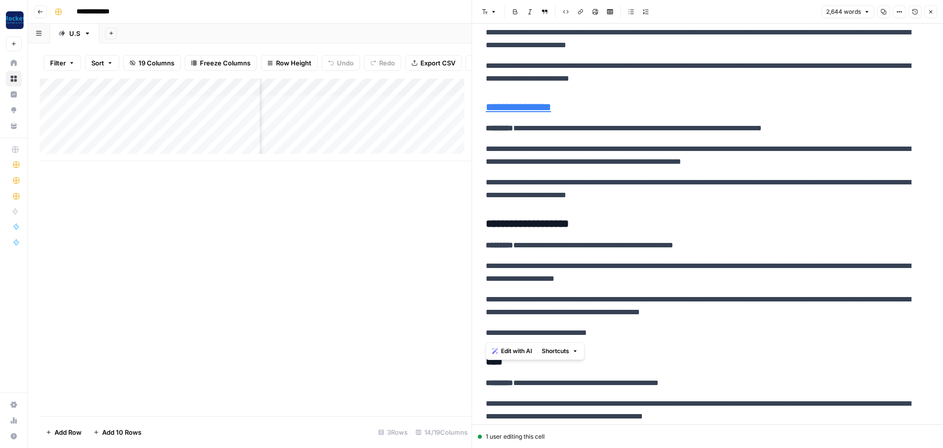
drag, startPoint x: 623, startPoint y: 337, endPoint x: 477, endPoint y: 335, distance: 145.9
click at [585, 12] on button "Link" at bounding box center [580, 11] width 13 height 13
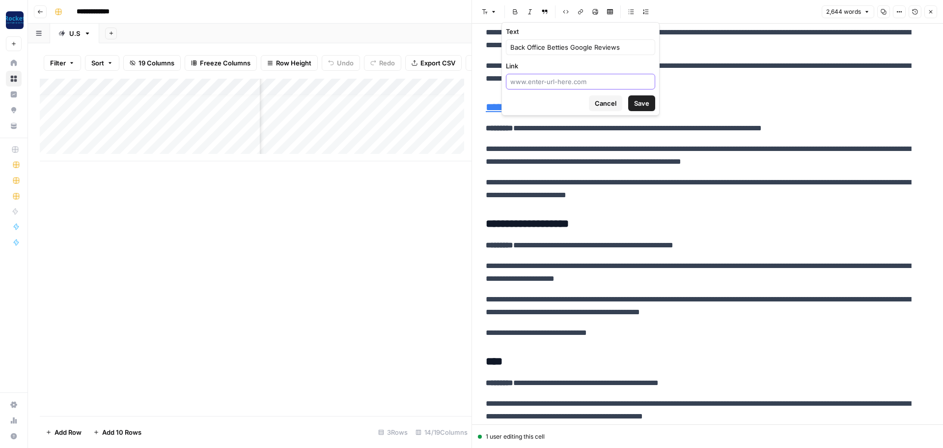
click at [589, 85] on input "Link" at bounding box center [580, 82] width 141 height 10
paste input "[URL][DOMAIN_NAME]"
type input "[URL][DOMAIN_NAME]"
click at [643, 106] on span "Save" at bounding box center [641, 103] width 15 height 10
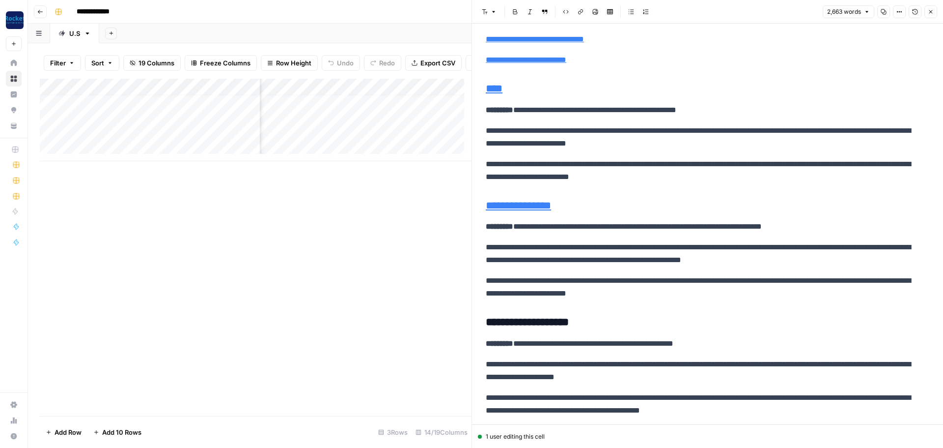
scroll to position [1635, 0]
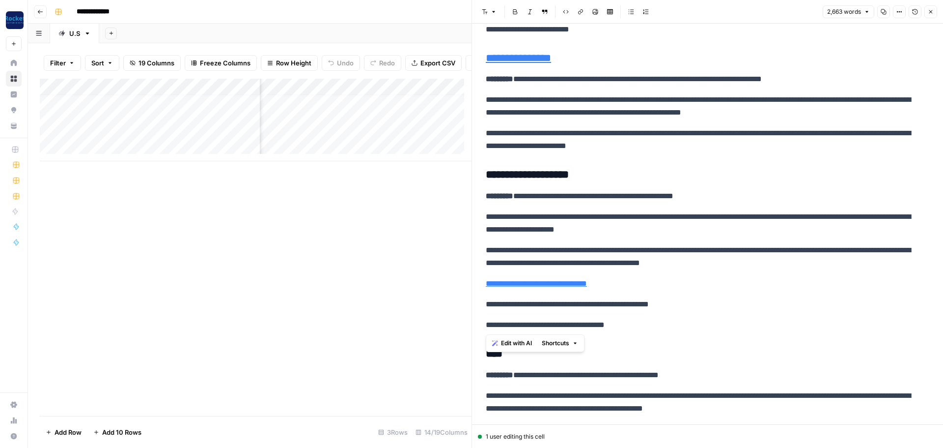
drag, startPoint x: 631, startPoint y: 327, endPoint x: 471, endPoint y: 327, distance: 160.2
click at [472, 327] on div "**********" at bounding box center [708, 224] width 472 height 448
drag, startPoint x: 687, startPoint y: 305, endPoint x: 578, endPoint y: 305, distance: 109.6
click at [578, 305] on p "**********" at bounding box center [704, 304] width 436 height 13
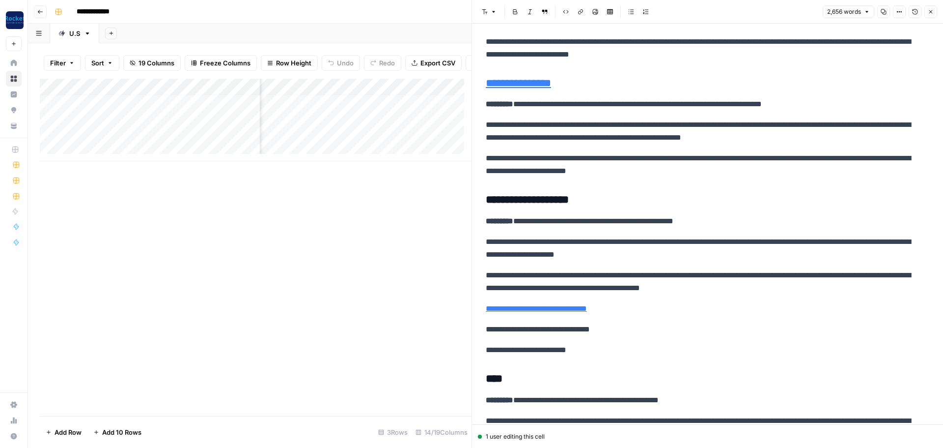
scroll to position [1684, 0]
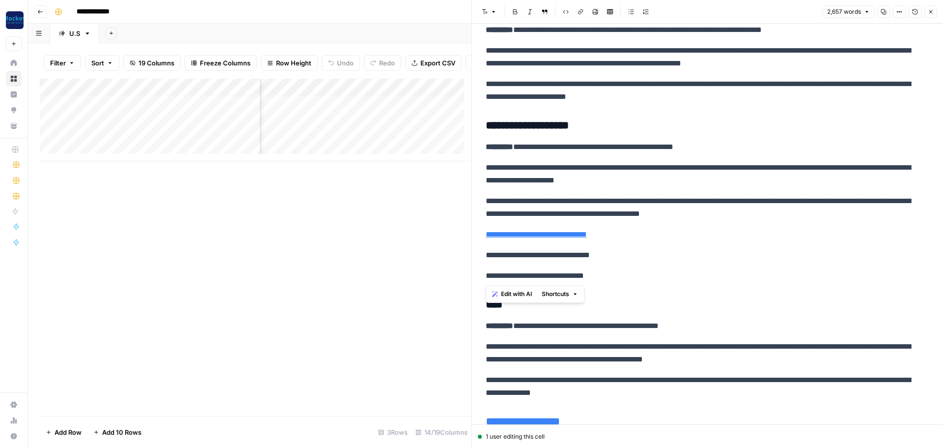
drag, startPoint x: 619, startPoint y: 280, endPoint x: 477, endPoint y: 282, distance: 141.5
click at [578, 10] on icon "button" at bounding box center [581, 12] width 6 height 6
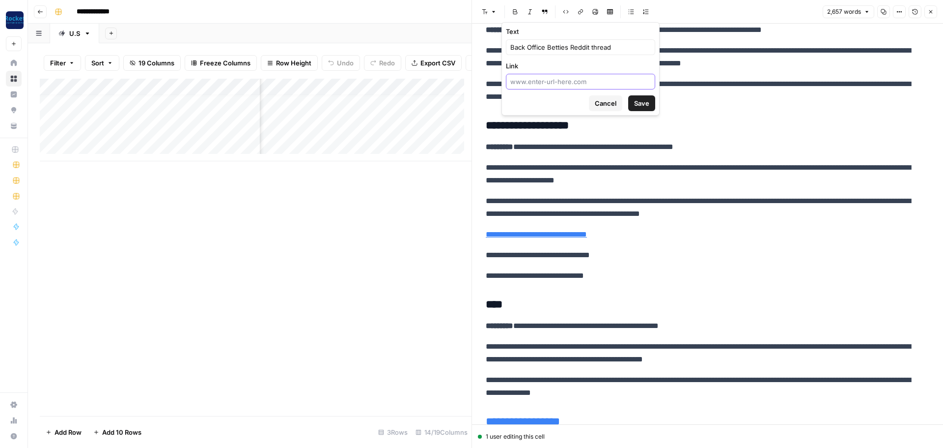
click at [590, 81] on input "Link" at bounding box center [580, 82] width 141 height 10
paste input "[URL][DOMAIN_NAME]"
type input "[URL][DOMAIN_NAME]"
click at [640, 103] on span "Save" at bounding box center [641, 103] width 15 height 10
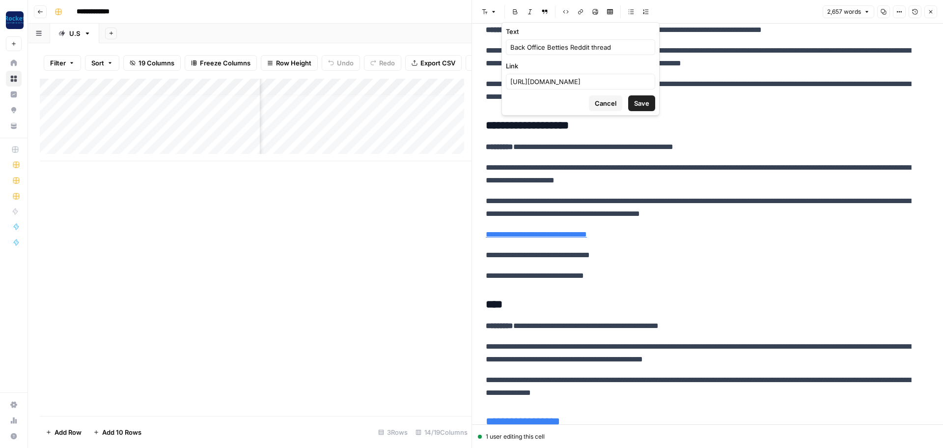
scroll to position [0, 0]
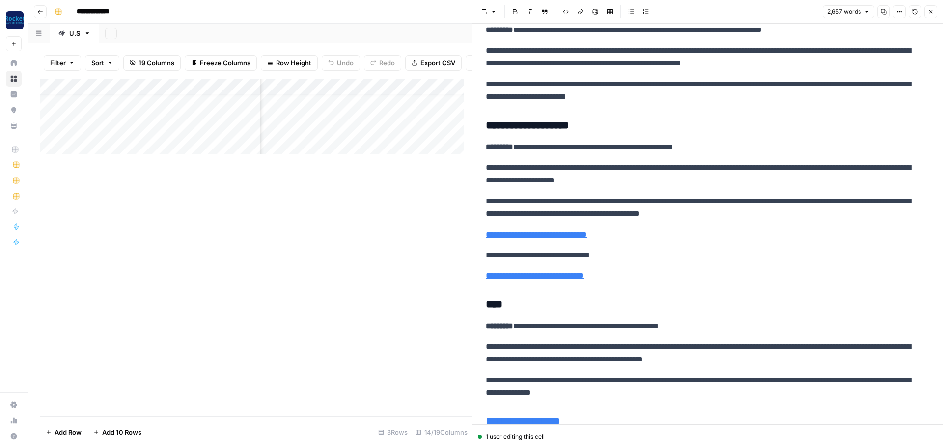
click at [683, 215] on p "**********" at bounding box center [704, 208] width 436 height 26
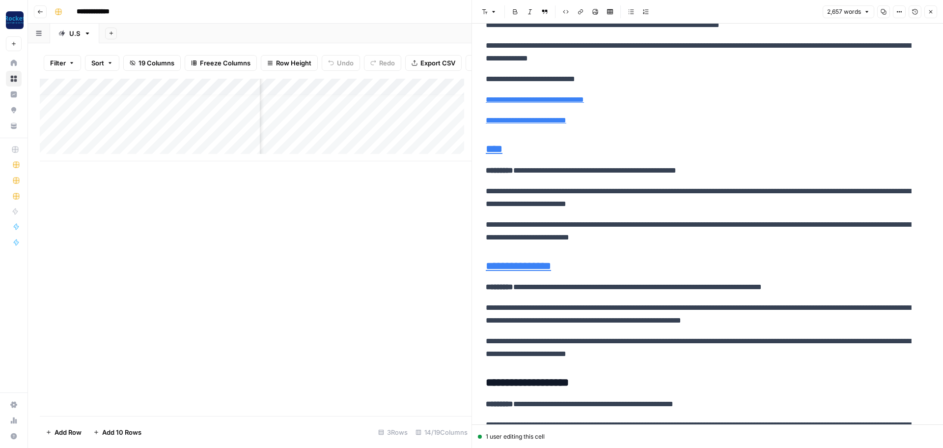
scroll to position [1462, 0]
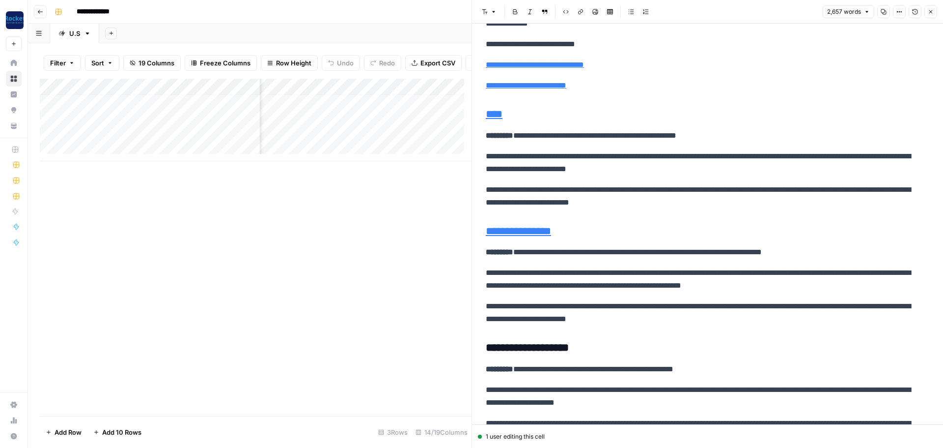
click at [702, 203] on p "**********" at bounding box center [704, 196] width 436 height 26
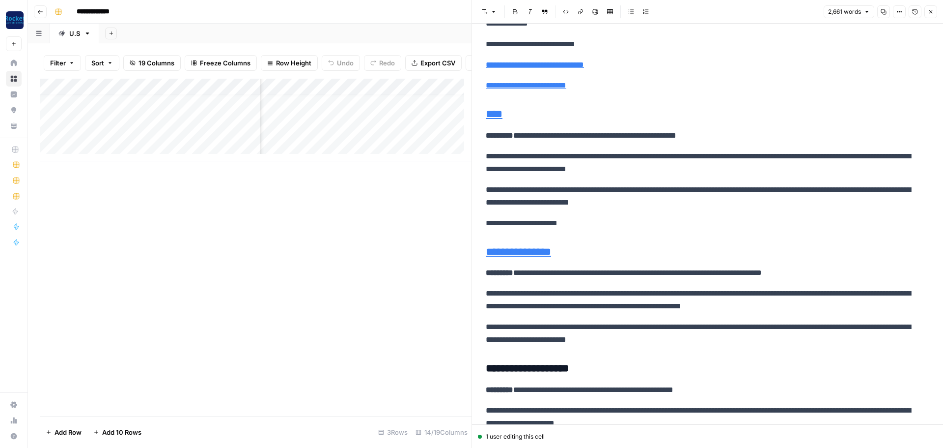
click at [548, 223] on p "**********" at bounding box center [704, 223] width 436 height 13
drag, startPoint x: 573, startPoint y: 224, endPoint x: 448, endPoint y: 224, distance: 125.3
click at [448, 224] on body "**********" at bounding box center [471, 224] width 943 height 448
drag, startPoint x: 573, startPoint y: 227, endPoint x: 570, endPoint y: 2, distance: 225.0
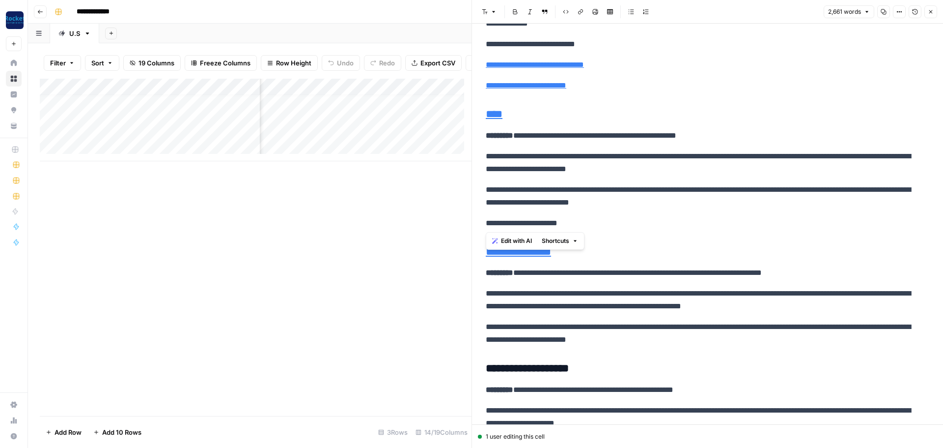
click at [582, 8] on button "Link" at bounding box center [580, 11] width 13 height 13
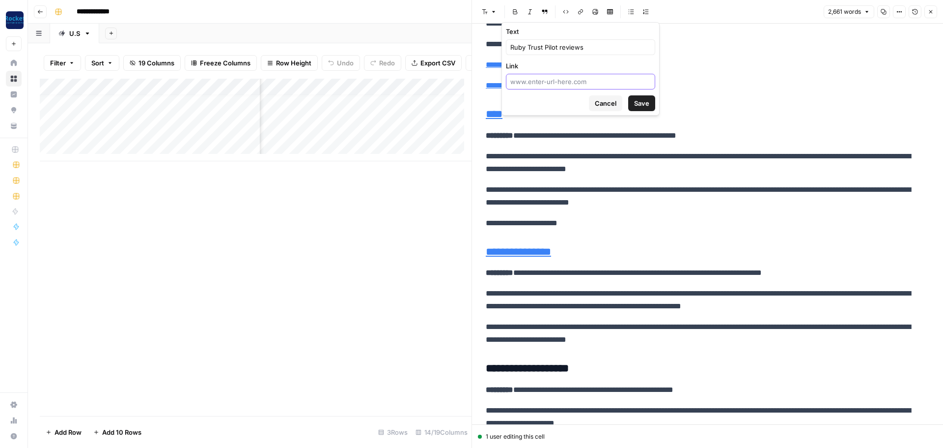
click at [578, 80] on input "Link" at bounding box center [580, 82] width 141 height 10
paste input "[URL][DOMAIN_NAME][DOMAIN_NAME]"
type input "[URL][DOMAIN_NAME][DOMAIN_NAME]"
click at [642, 102] on span "Save" at bounding box center [641, 103] width 15 height 10
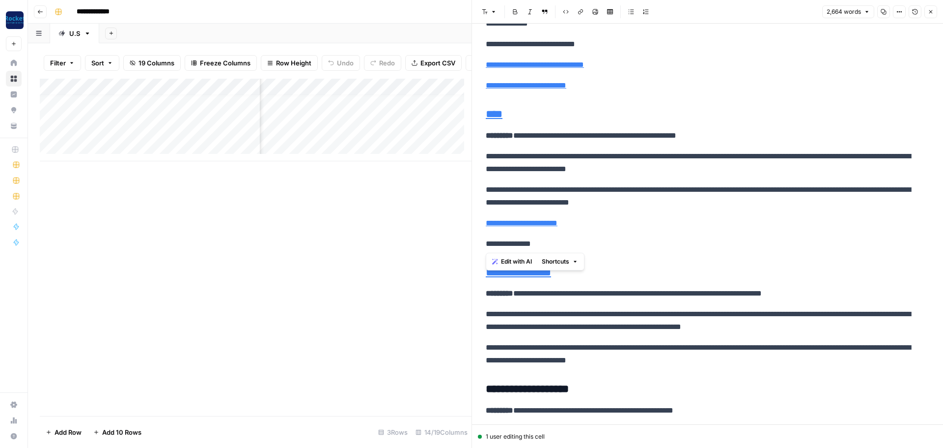
drag, startPoint x: 558, startPoint y: 246, endPoint x: 480, endPoint y: 244, distance: 77.7
click at [584, 14] on button "Link" at bounding box center [580, 11] width 13 height 13
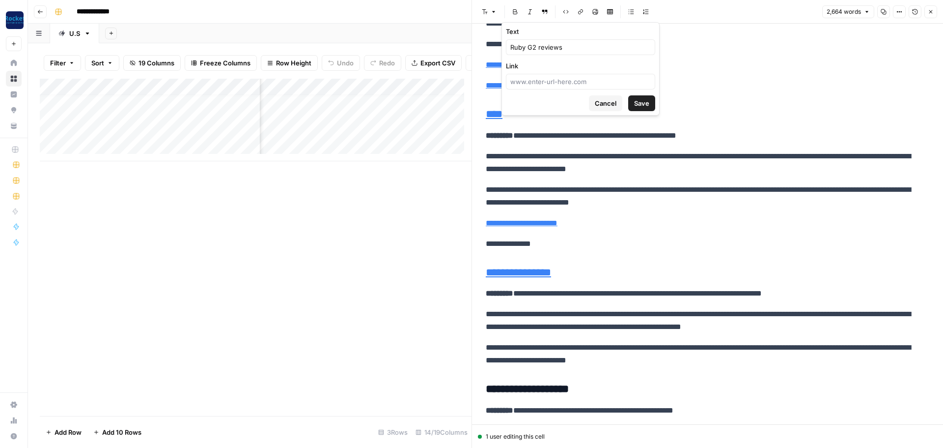
click at [559, 75] on div at bounding box center [580, 82] width 149 height 16
paste input "[URL][DOMAIN_NAME]"
type input "[URL][DOMAIN_NAME]"
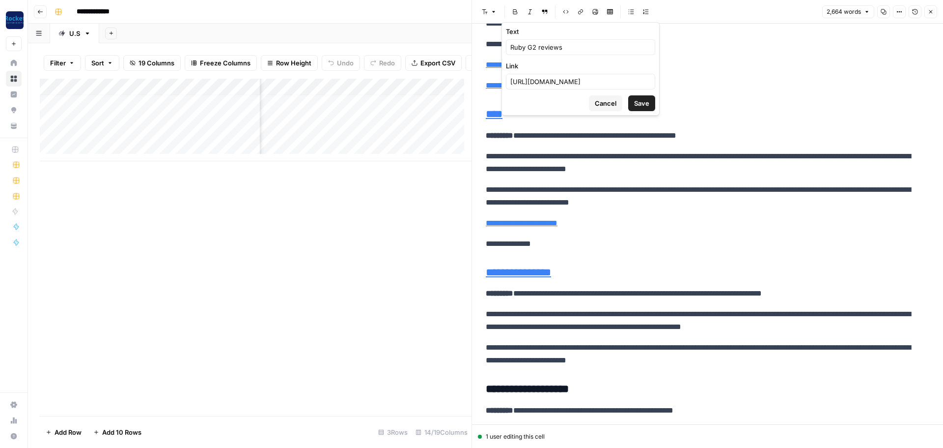
click at [638, 99] on span "Save" at bounding box center [641, 103] width 15 height 10
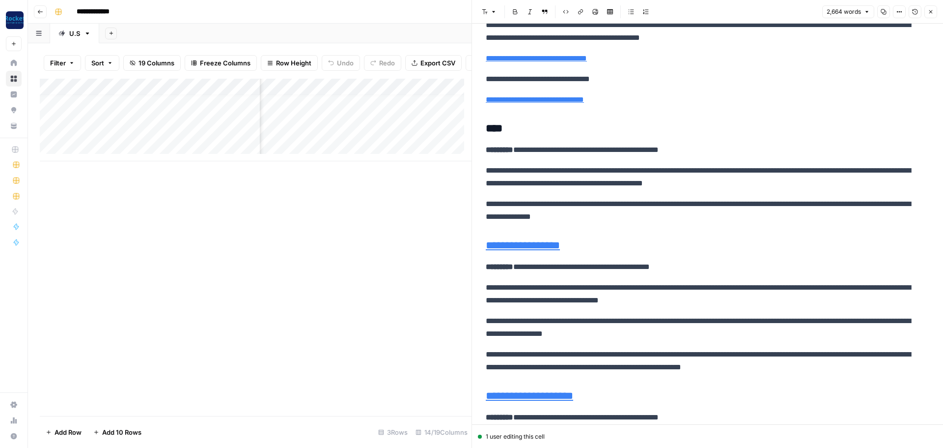
scroll to position [1953, 0]
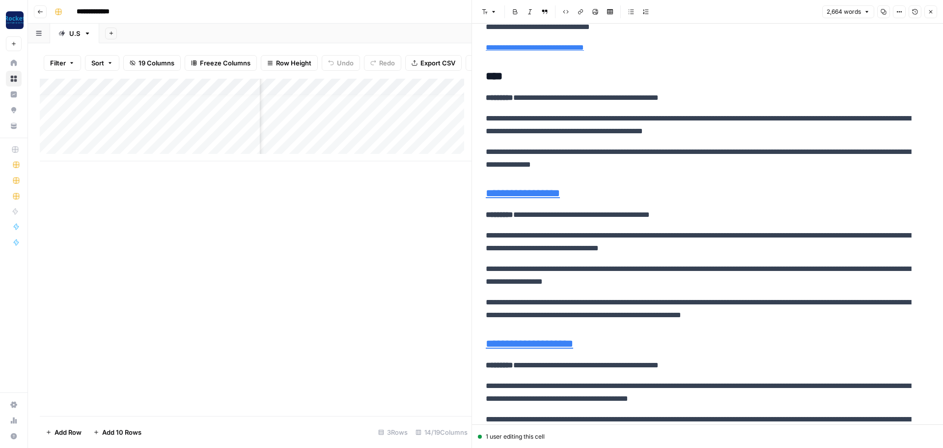
drag, startPoint x: 522, startPoint y: 81, endPoint x: 533, endPoint y: 84, distance: 11.8
click at [522, 81] on h3 "****" at bounding box center [704, 77] width 436 height 14
drag, startPoint x: 587, startPoint y: 74, endPoint x: 479, endPoint y: 75, distance: 108.1
click at [479, 75] on div "**********" at bounding box center [707, 365] width 471 height 4588
click at [580, 9] on icon "button" at bounding box center [581, 12] width 6 height 6
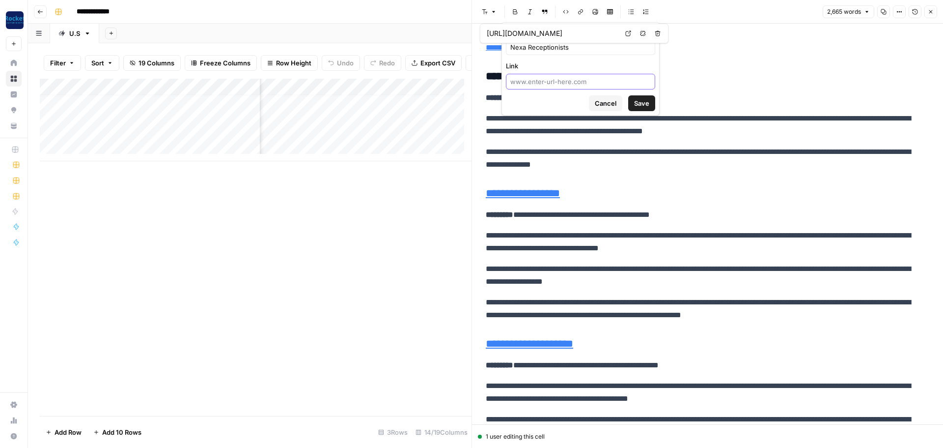
click at [586, 84] on input "Link" at bounding box center [580, 82] width 141 height 10
paste input "[URL][DOMAIN_NAME]"
type input "[URL][DOMAIN_NAME]"
click at [647, 106] on span "Save" at bounding box center [641, 103] width 15 height 10
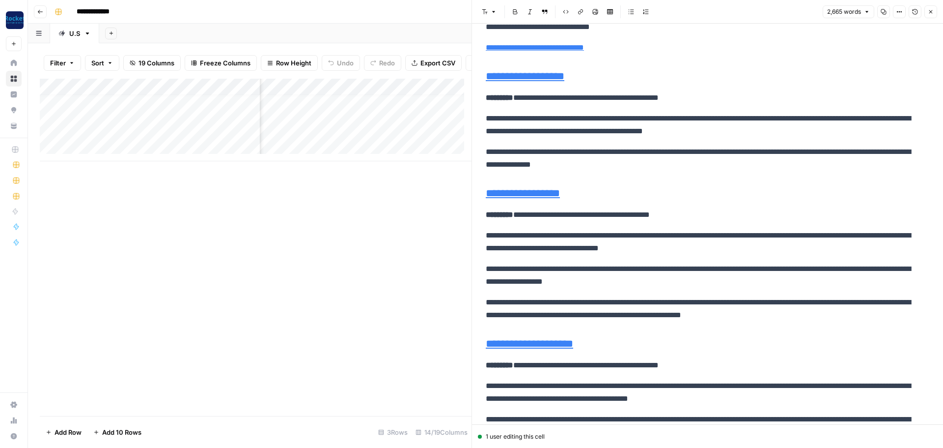
click at [635, 166] on p "**********" at bounding box center [704, 158] width 436 height 26
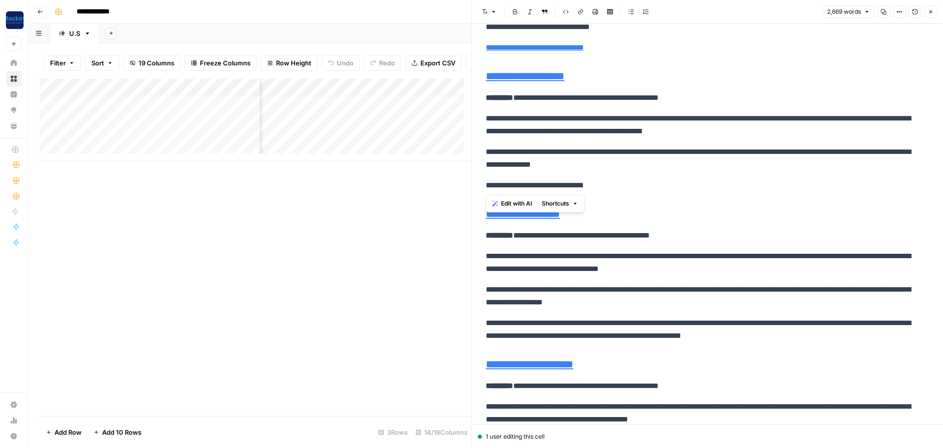
drag, startPoint x: 619, startPoint y: 184, endPoint x: 481, endPoint y: 184, distance: 137.1
click at [482, 184] on div "**********" at bounding box center [707, 367] width 455 height 4562
click at [581, 7] on button "Link" at bounding box center [580, 11] width 13 height 13
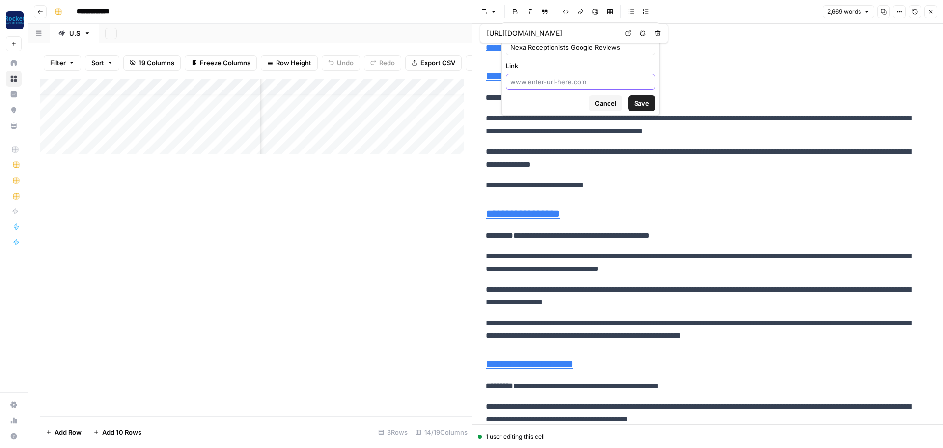
click at [585, 81] on input "Link" at bounding box center [580, 82] width 141 height 10
paste input "[URL][DOMAIN_NAME]"
type input "[URL][DOMAIN_NAME]"
click at [633, 101] on button "Save" at bounding box center [641, 103] width 27 height 16
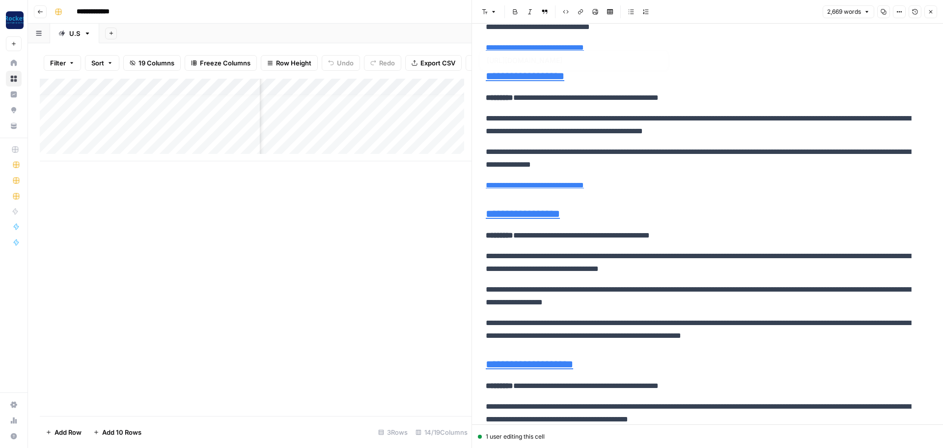
type input "[URL][DOMAIN_NAME]"
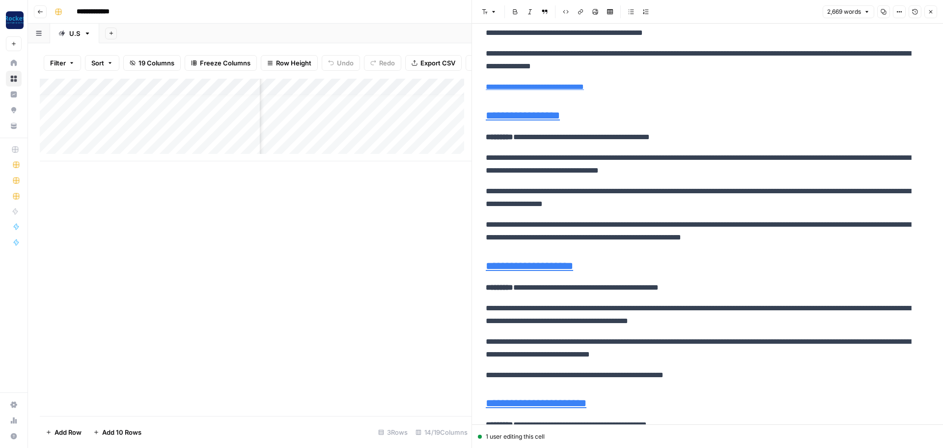
click at [836, 238] on p "**********" at bounding box center [704, 231] width 436 height 26
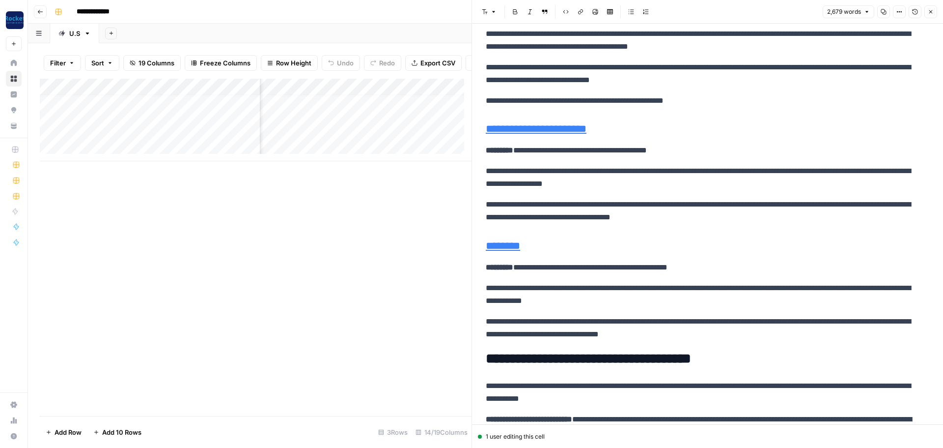
scroll to position [2248, 0]
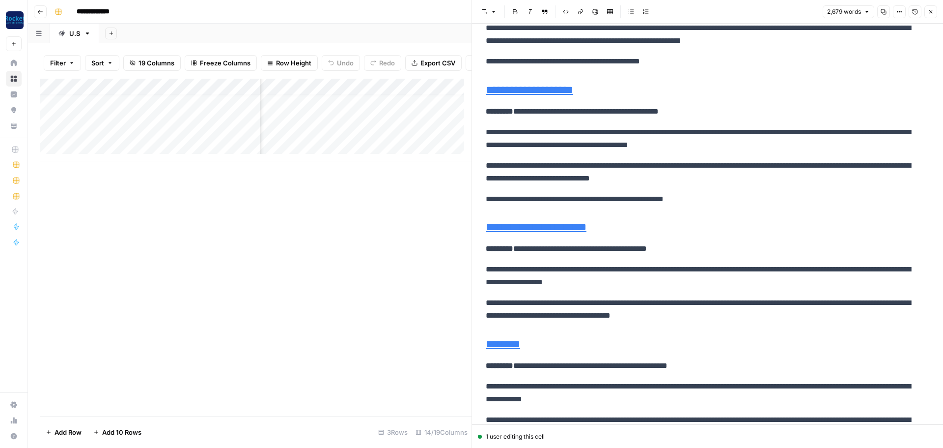
click at [736, 200] on p "**********" at bounding box center [704, 199] width 436 height 13
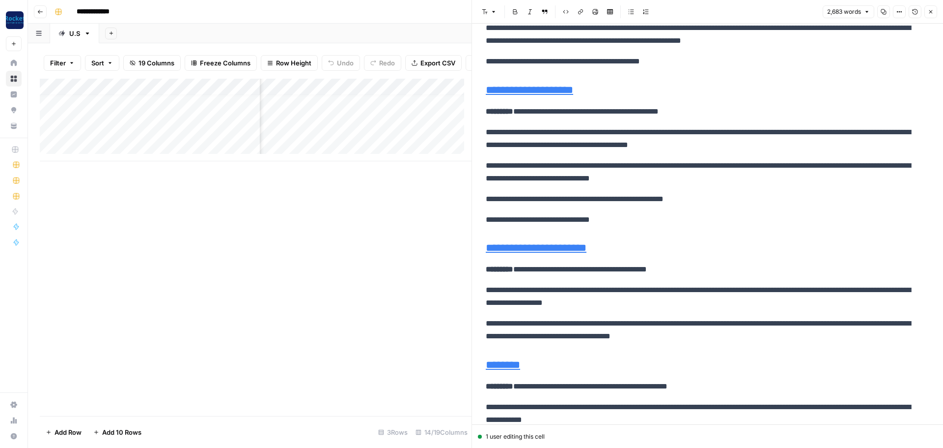
click at [627, 222] on p "**********" at bounding box center [704, 219] width 436 height 13
drag, startPoint x: 630, startPoint y: 222, endPoint x: 482, endPoint y: 217, distance: 147.5
click at [482, 217] on div "**********" at bounding box center [707, 93] width 455 height 4603
click at [577, 8] on button "Link" at bounding box center [580, 11] width 13 height 13
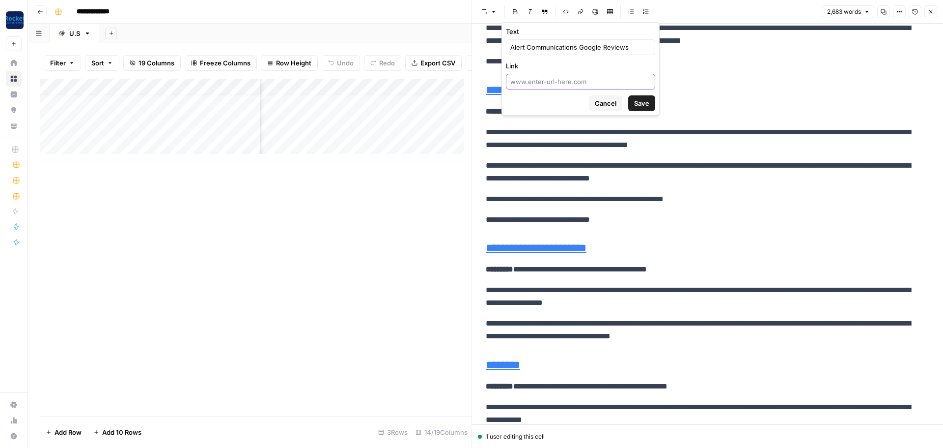
click at [562, 83] on input "Link" at bounding box center [580, 82] width 141 height 10
paste input "[URL][DOMAIN_NAME]"
type input "[URL][DOMAIN_NAME]"
click at [633, 103] on button "Save" at bounding box center [641, 103] width 27 height 16
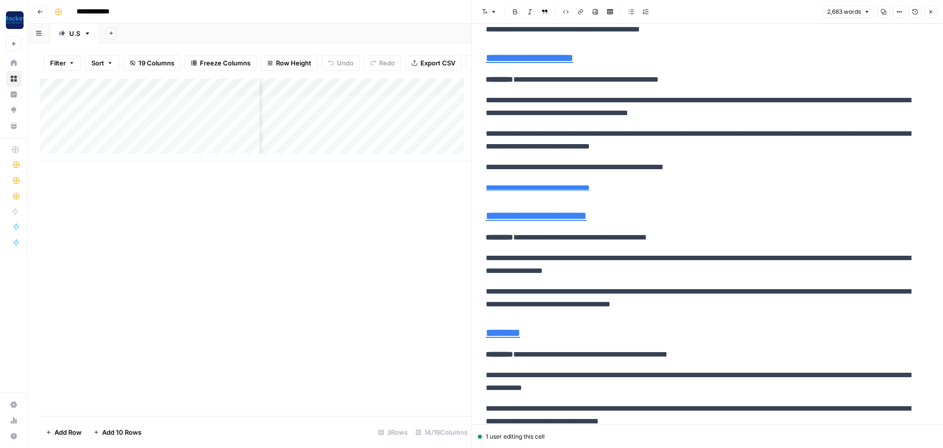
scroll to position [2297, 0]
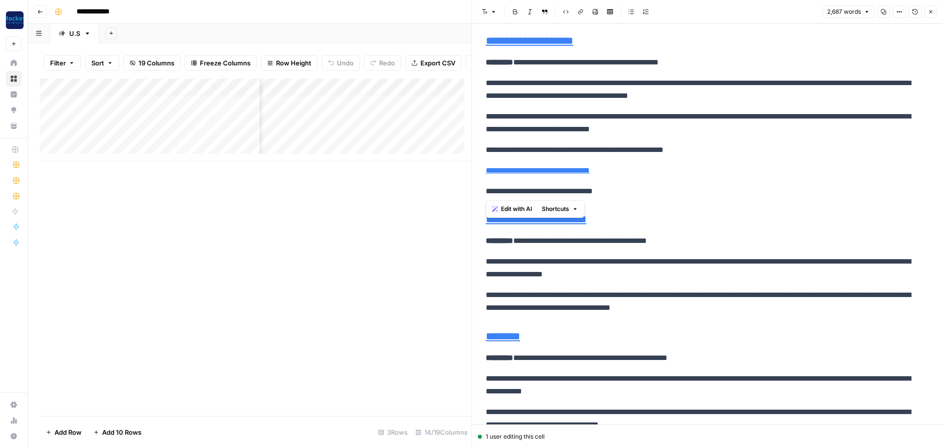
drag, startPoint x: 636, startPoint y: 193, endPoint x: 468, endPoint y: 195, distance: 168.0
click at [472, 195] on div "**********" at bounding box center [708, 224] width 472 height 448
type input "[URL][DOMAIN_NAME]"
click at [578, 11] on icon "button" at bounding box center [581, 12] width 6 height 6
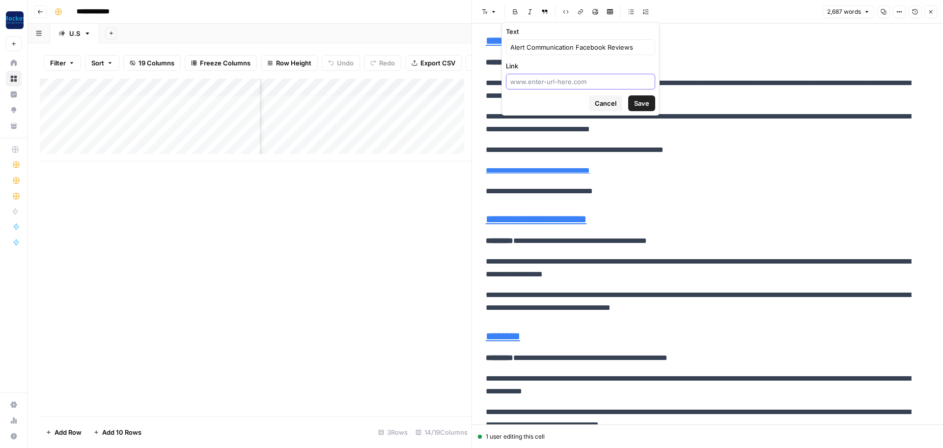
click at [576, 81] on input "Link" at bounding box center [580, 82] width 141 height 10
paste input "[URL][DOMAIN_NAME]"
type input "[URL][DOMAIN_NAME]"
click at [636, 102] on span "Save" at bounding box center [641, 103] width 15 height 10
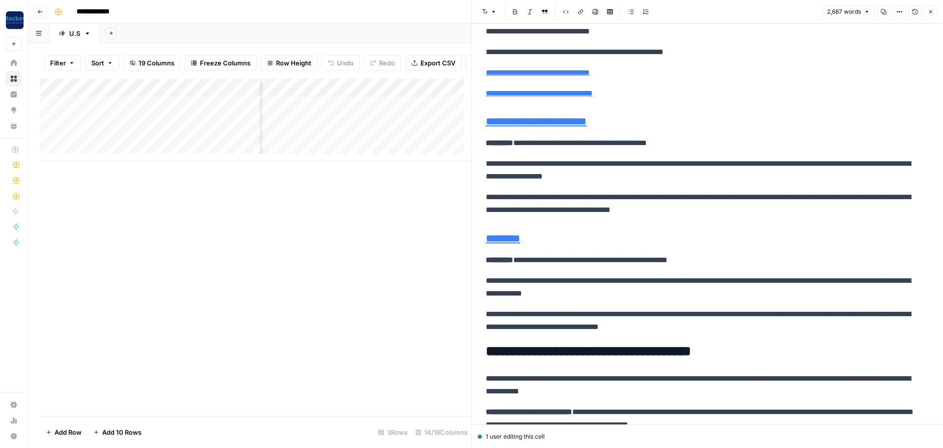
scroll to position [2395, 0]
click at [734, 215] on p "**********" at bounding box center [704, 203] width 436 height 26
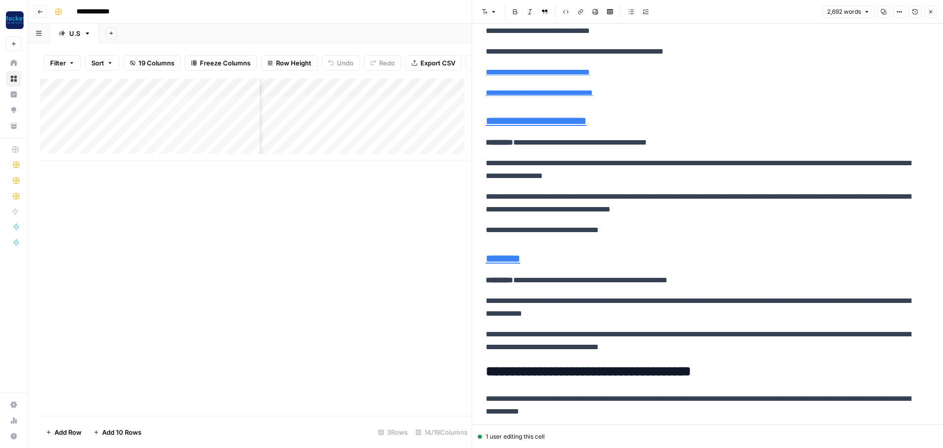
drag, startPoint x: 640, startPoint y: 233, endPoint x: 479, endPoint y: 231, distance: 160.7
click at [579, 11] on icon "button" at bounding box center [580, 11] width 5 height 5
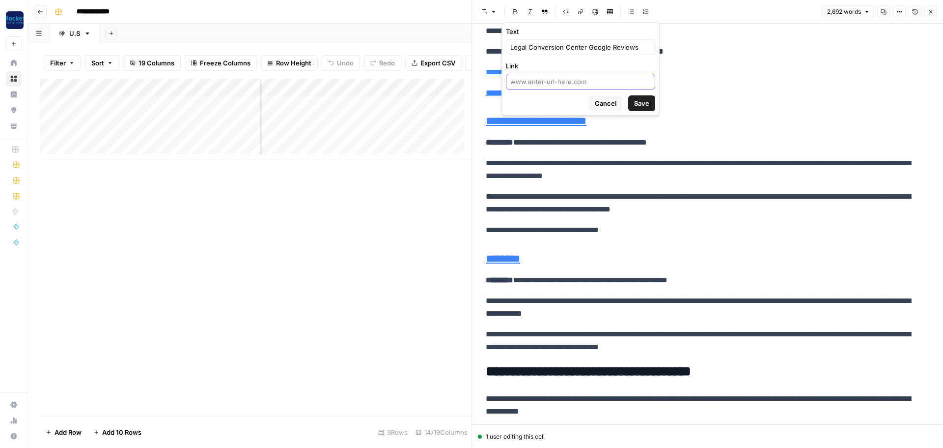
click at [566, 85] on input "Link" at bounding box center [580, 82] width 141 height 10
paste input "[URL][DOMAIN_NAME]"
type input "[URL][DOMAIN_NAME]"
click at [642, 100] on span "Save" at bounding box center [641, 103] width 15 height 10
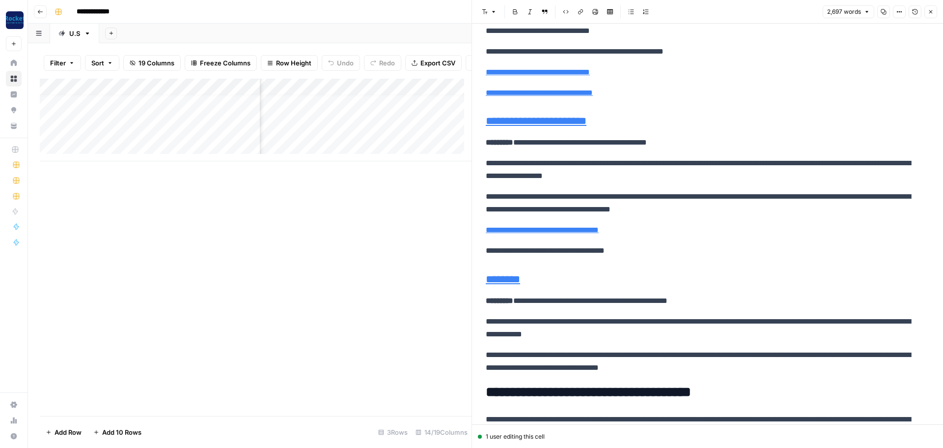
click at [679, 245] on p "**********" at bounding box center [704, 250] width 436 height 13
drag, startPoint x: 656, startPoint y: 249, endPoint x: 478, endPoint y: 253, distance: 178.4
type input "[URL][DOMAIN_NAME]"
click at [582, 13] on icon "button" at bounding box center [581, 12] width 6 height 6
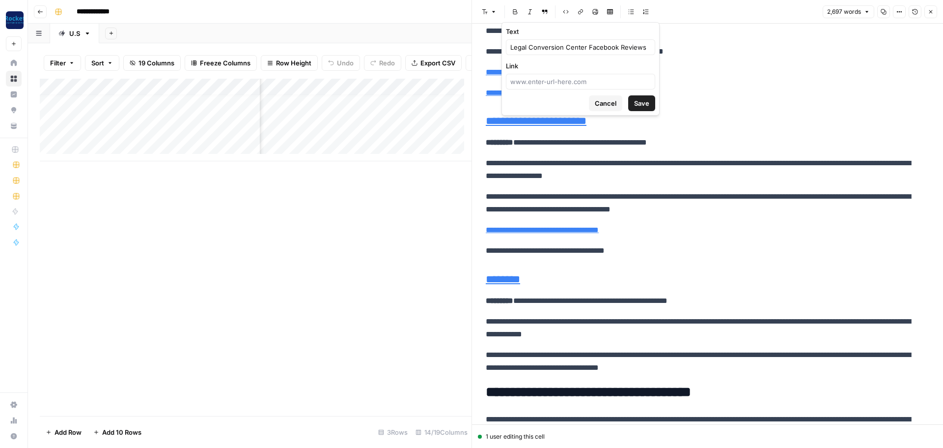
click at [567, 86] on div at bounding box center [580, 82] width 149 height 16
paste input "[URL][DOMAIN_NAME]"
type input "[URL][DOMAIN_NAME]"
click at [644, 101] on span "Save" at bounding box center [641, 103] width 15 height 10
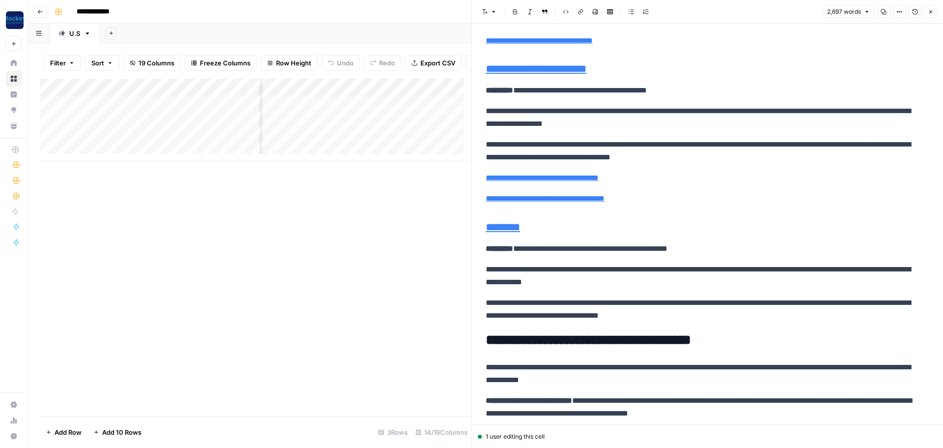
scroll to position [2493, 0]
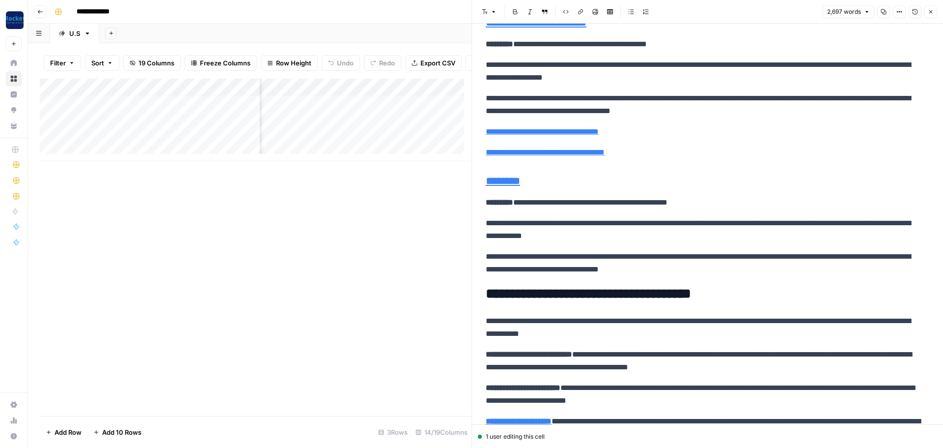
click at [756, 270] on p "**********" at bounding box center [704, 263] width 436 height 26
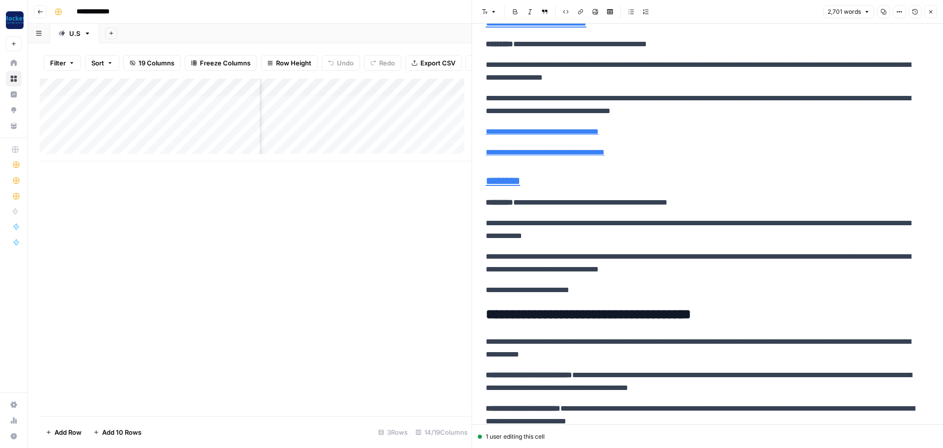
click at [590, 287] on p "**********" at bounding box center [704, 289] width 436 height 13
drag, startPoint x: 599, startPoint y: 295, endPoint x: 469, endPoint y: 296, distance: 130.2
click at [472, 296] on div "**********" at bounding box center [708, 224] width 472 height 448
type input "[URL][DOMAIN_NAME]"
click at [577, 13] on button "Link" at bounding box center [580, 11] width 13 height 13
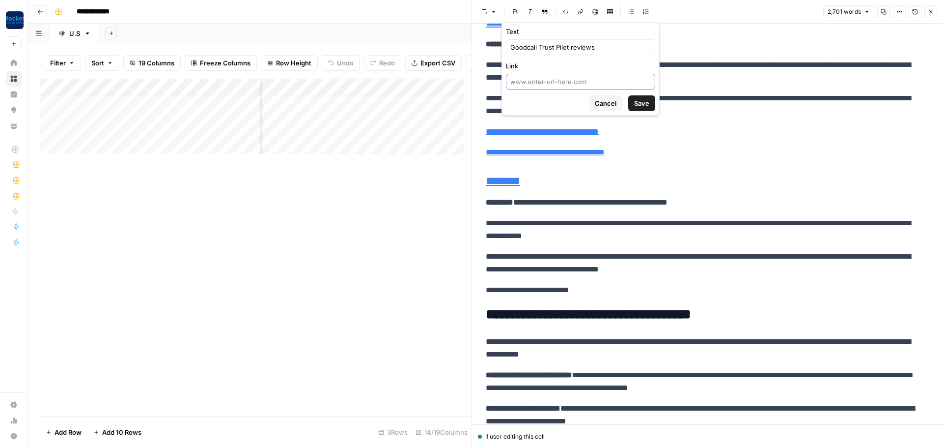
click at [568, 80] on input "Link" at bounding box center [580, 82] width 141 height 10
paste input "[URL][DOMAIN_NAME][DOMAIN_NAME]"
type input "[URL][DOMAIN_NAME][DOMAIN_NAME]"
click at [633, 100] on button "Save" at bounding box center [641, 103] width 27 height 16
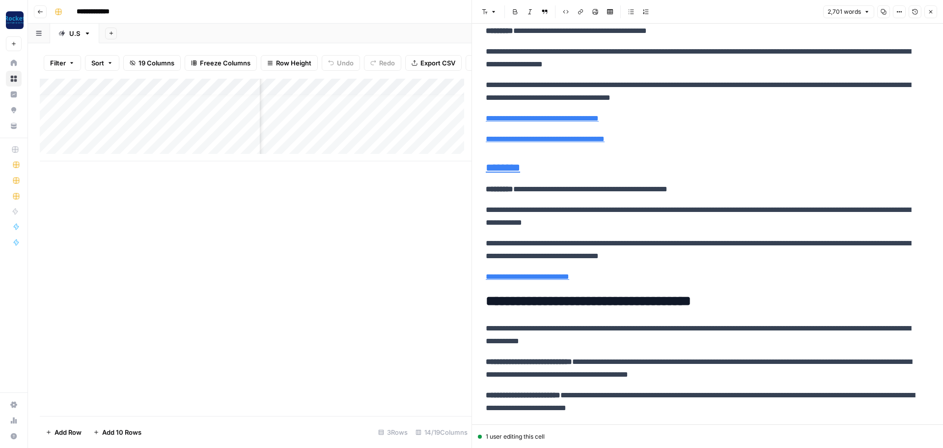
scroll to position [2592, 0]
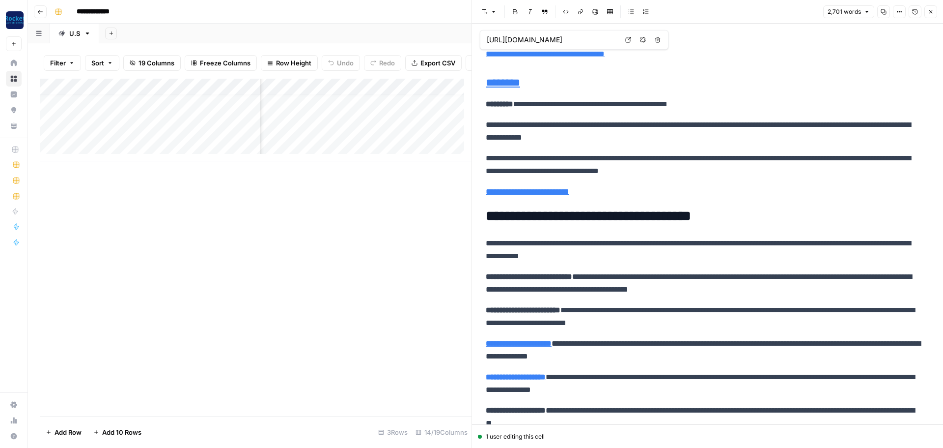
type input "[URL][DOMAIN_NAME]"
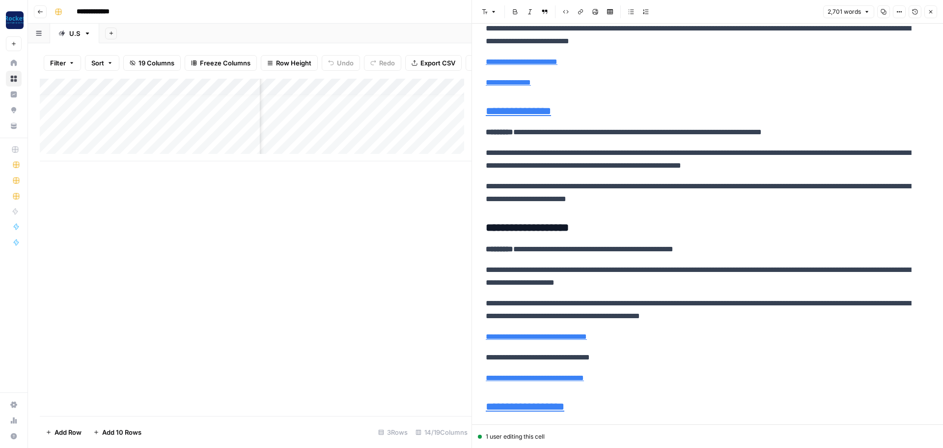
scroll to position [1666, 0]
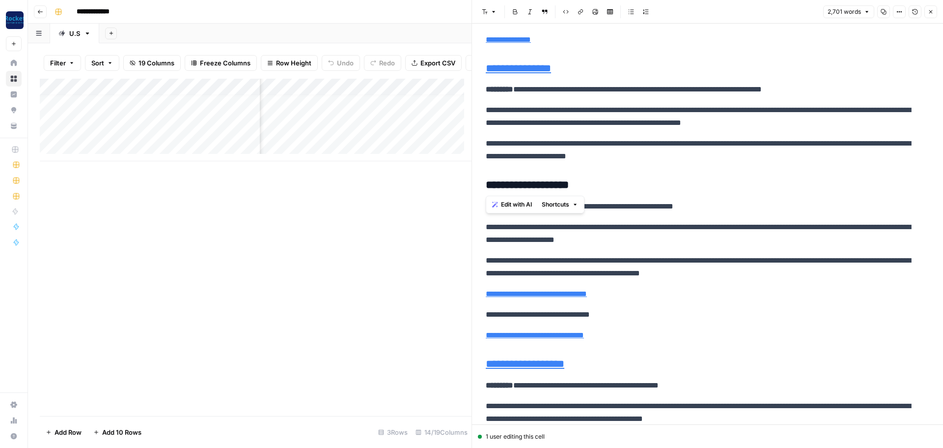
drag, startPoint x: 593, startPoint y: 190, endPoint x: 478, endPoint y: 189, distance: 115.5
type input "[URL][DOMAIN_NAME][DOMAIN_NAME]"
click at [576, 14] on button "Link" at bounding box center [580, 11] width 13 height 13
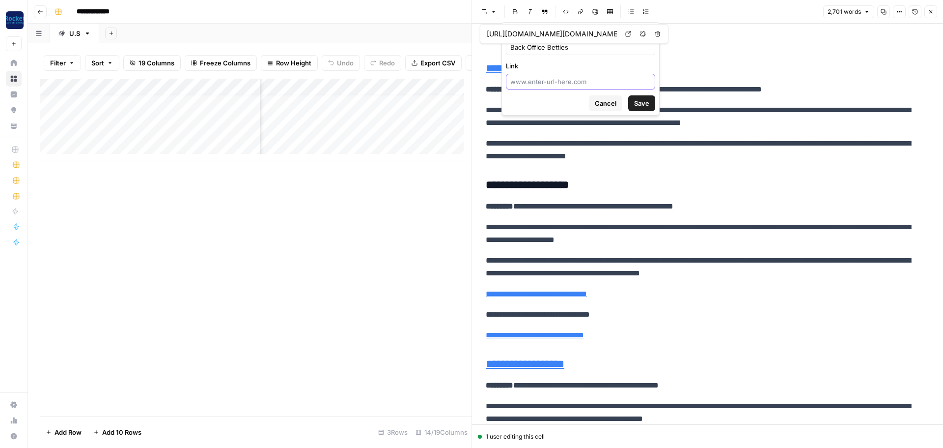
click at [578, 77] on input "Link" at bounding box center [580, 82] width 141 height 10
paste input "[URL][DOMAIN_NAME]"
type input "[URL][DOMAIN_NAME]"
click at [640, 106] on span "Save" at bounding box center [641, 103] width 15 height 10
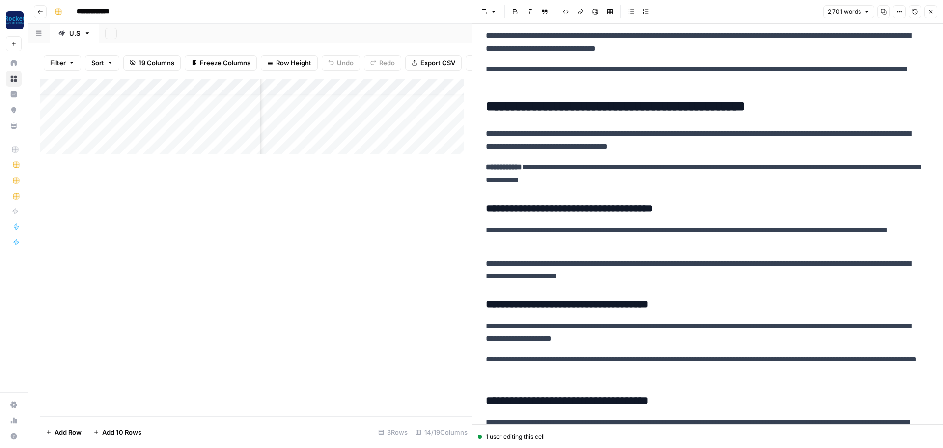
scroll to position [3477, 0]
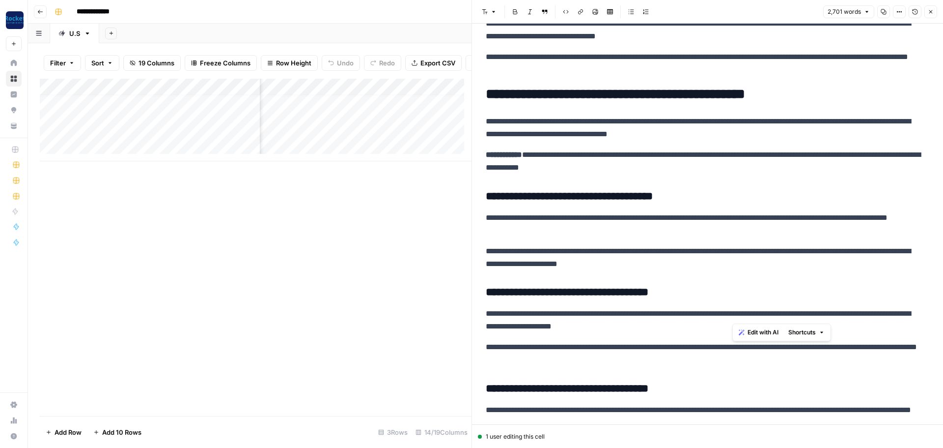
drag, startPoint x: 759, startPoint y: 315, endPoint x: 732, endPoint y: 314, distance: 27.0
click at [732, 314] on p "**********" at bounding box center [704, 320] width 436 height 26
click at [578, 14] on icon "button" at bounding box center [581, 12] width 6 height 6
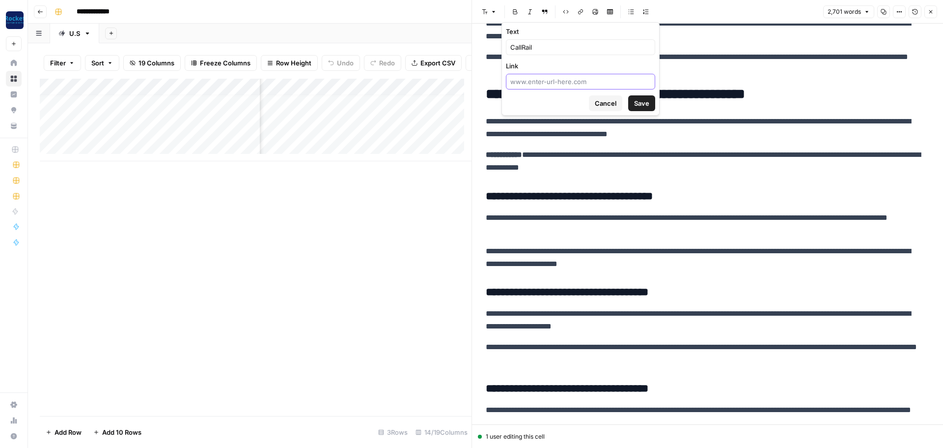
click at [592, 77] on input "Link" at bounding box center [580, 82] width 141 height 10
paste input "[URL][DOMAIN_NAME]"
type input "[URL][DOMAIN_NAME]"
click at [635, 108] on button "Save" at bounding box center [641, 103] width 27 height 16
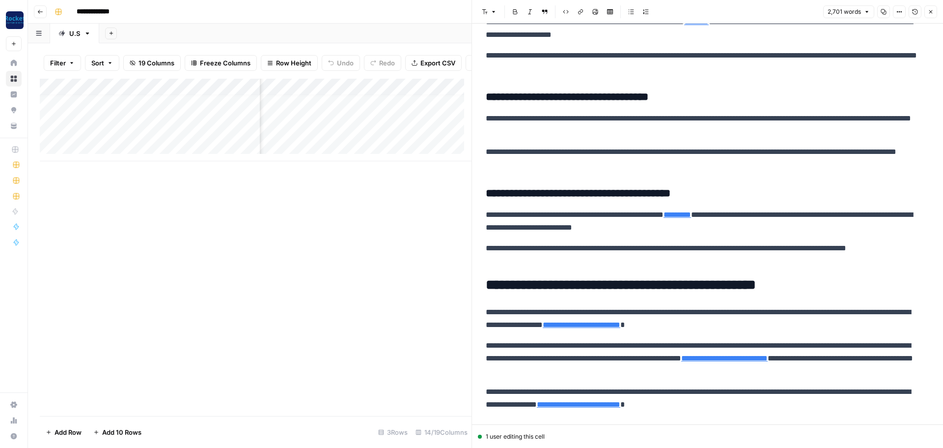
scroll to position [3817, 0]
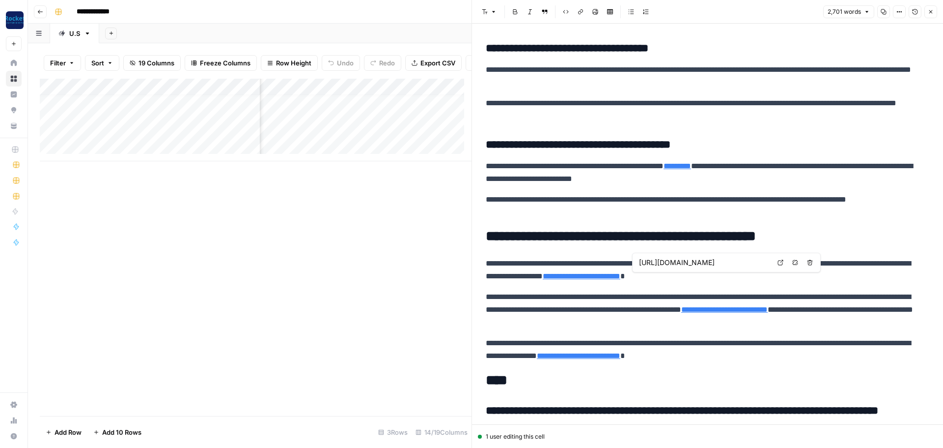
type input "[URL][DOMAIN_NAME]"
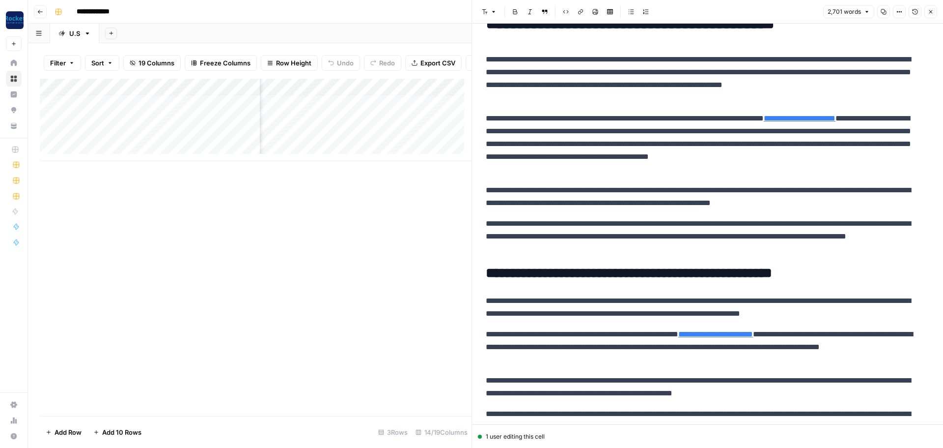
scroll to position [0, 0]
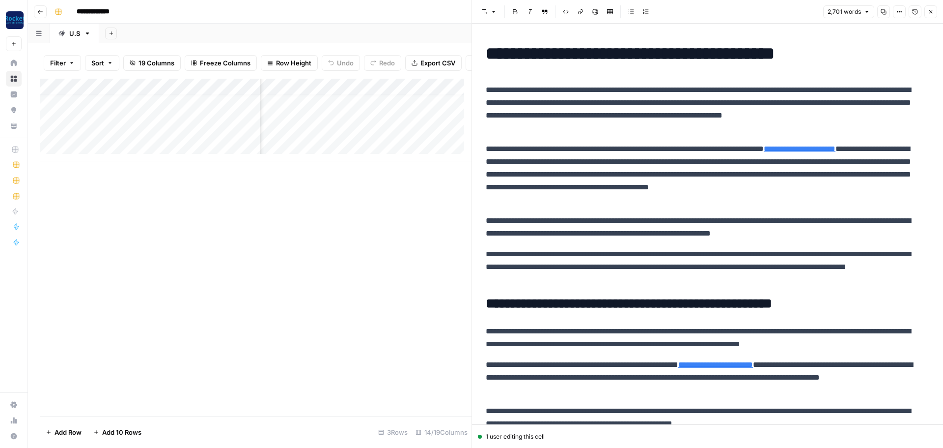
click at [735, 113] on p "**********" at bounding box center [704, 109] width 436 height 51
click at [932, 13] on icon "button" at bounding box center [931, 12] width 6 height 6
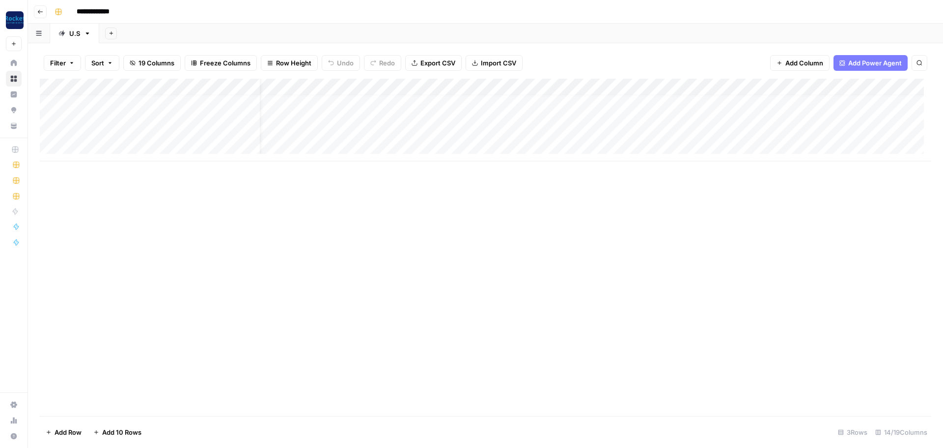
scroll to position [7, 0]
click at [425, 126] on div "Add Column" at bounding box center [486, 120] width 892 height 83
click at [423, 131] on div "Add Column" at bounding box center [486, 120] width 892 height 83
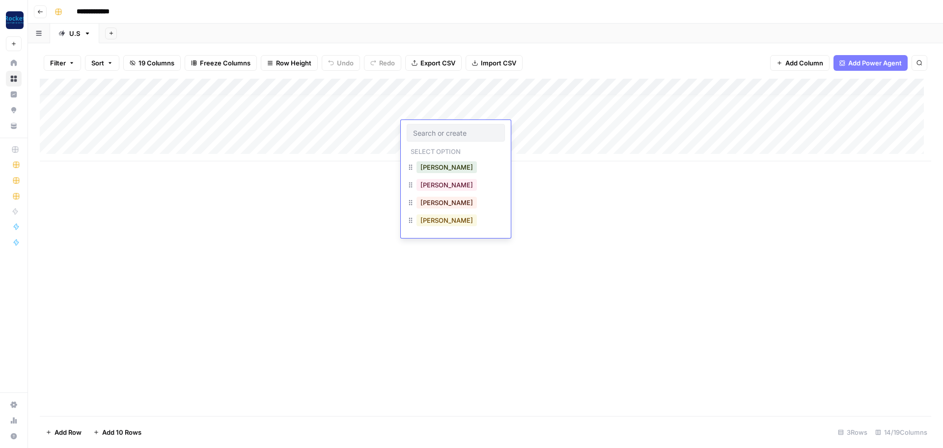
click at [429, 221] on button "[PERSON_NAME]" at bounding box center [447, 220] width 60 height 12
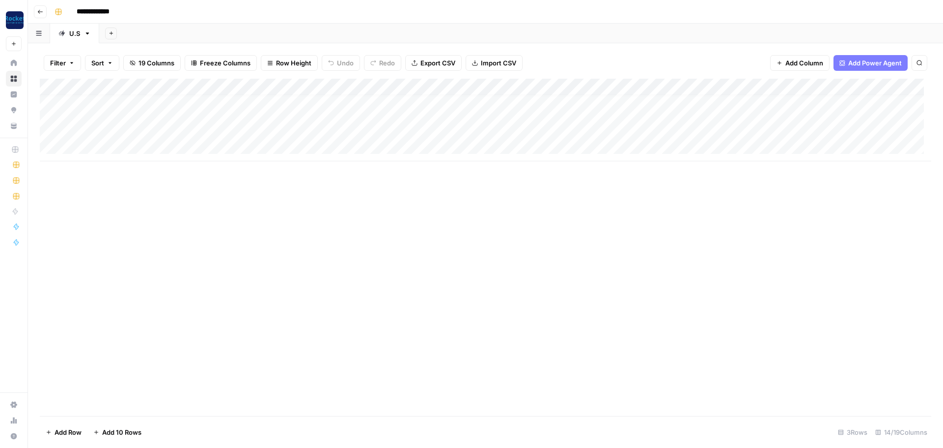
click at [573, 127] on div "Add Column" at bounding box center [486, 120] width 892 height 83
click at [594, 174] on div "Blog Post" at bounding box center [613, 168] width 98 height 18
click at [592, 170] on button "Blog Post" at bounding box center [591, 167] width 36 height 12
click at [525, 197] on div "Add Column" at bounding box center [486, 247] width 892 height 337
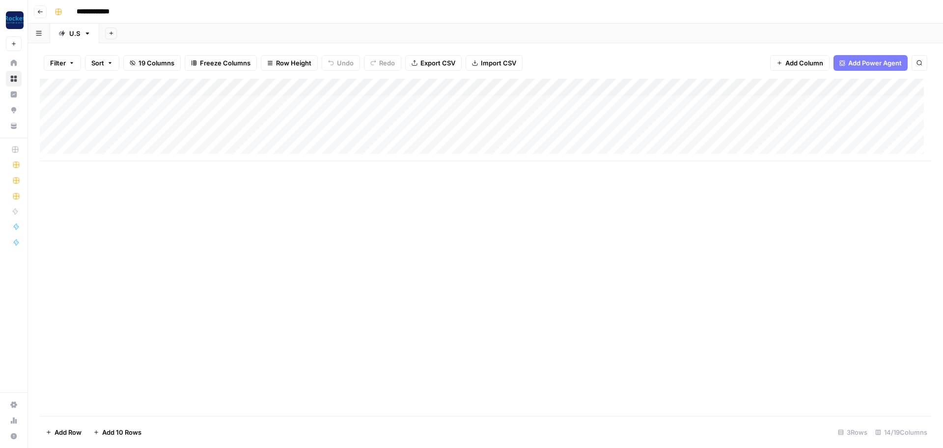
click at [41, 12] on icon "button" at bounding box center [40, 12] width 6 height 6
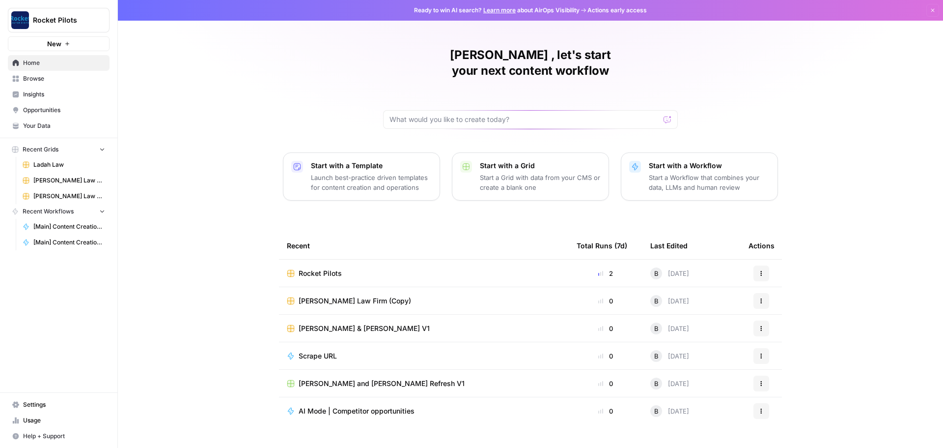
click at [44, 121] on span "Your Data" at bounding box center [64, 125] width 82 height 9
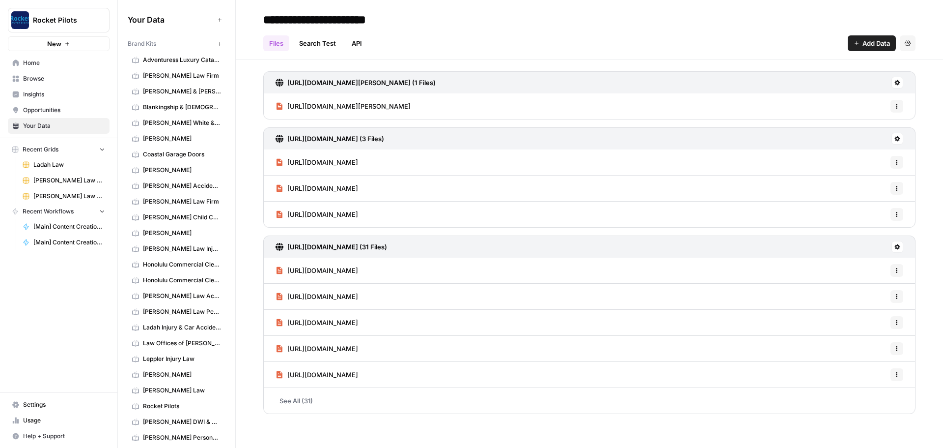
click at [165, 407] on span "Rocket Pilots" at bounding box center [182, 405] width 78 height 9
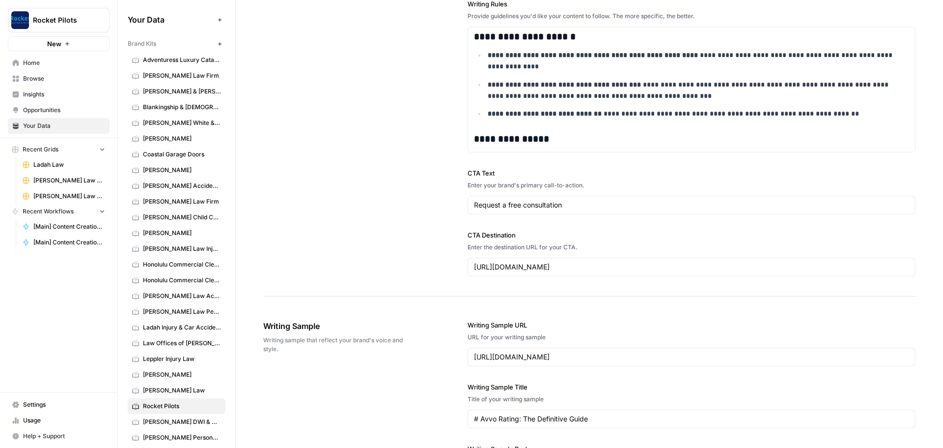
scroll to position [1081, 0]
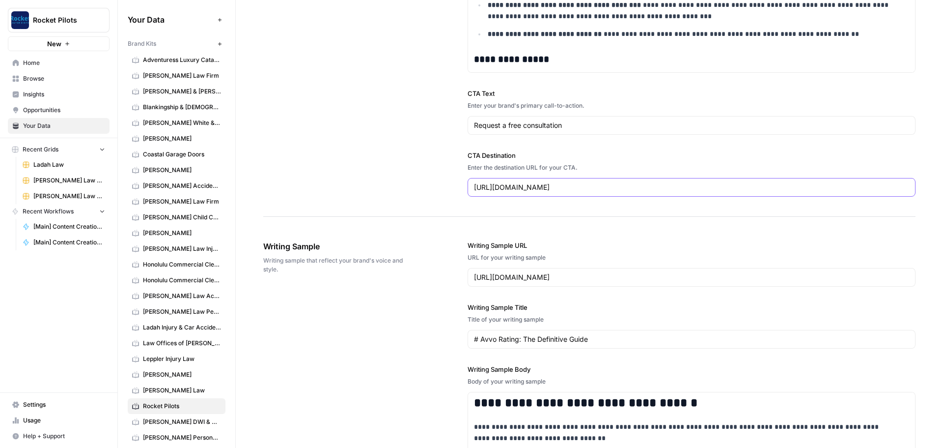
drag, startPoint x: 650, startPoint y: 186, endPoint x: 447, endPoint y: 200, distance: 203.4
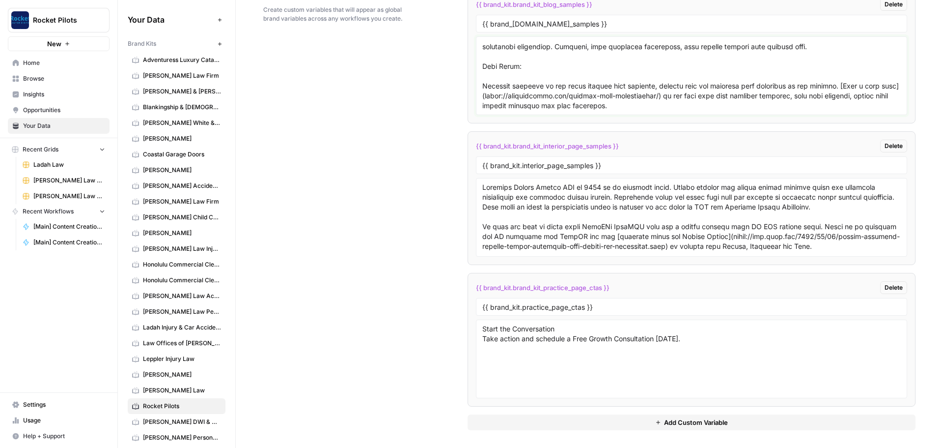
scroll to position [1823, 0]
click at [683, 421] on span "Add Custom Variable" at bounding box center [696, 420] width 64 height 10
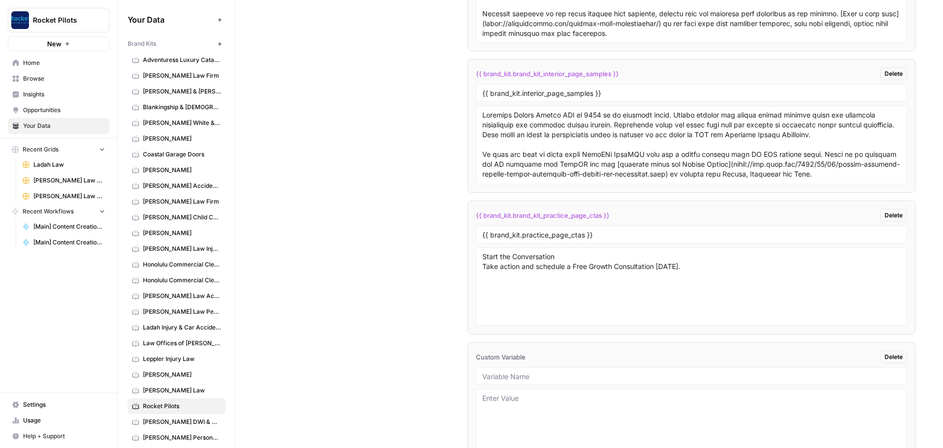
scroll to position [1965, 0]
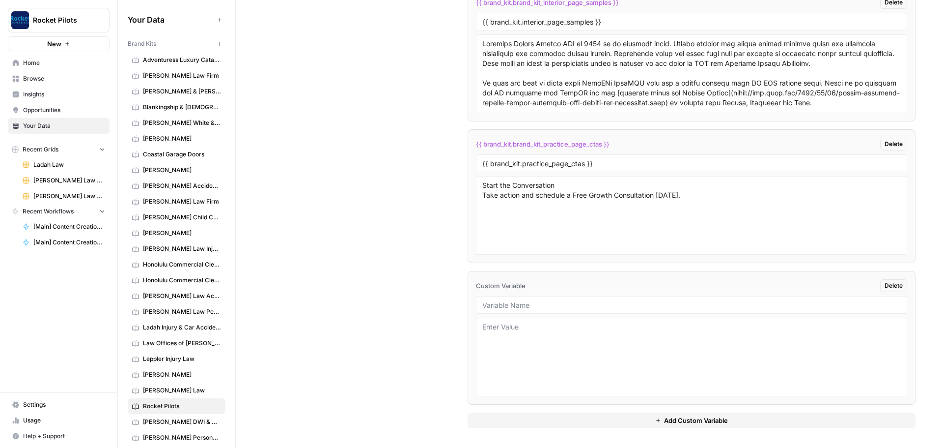
click at [543, 310] on div at bounding box center [691, 305] width 431 height 18
click at [541, 306] on input "text" at bounding box center [691, 304] width 419 height 9
type input "writin"
drag, startPoint x: 535, startPoint y: 305, endPoint x: 471, endPoint y: 307, distance: 63.9
click at [471, 307] on li "{{ brand_kit.writin }} Delete writin" at bounding box center [692, 338] width 448 height 134
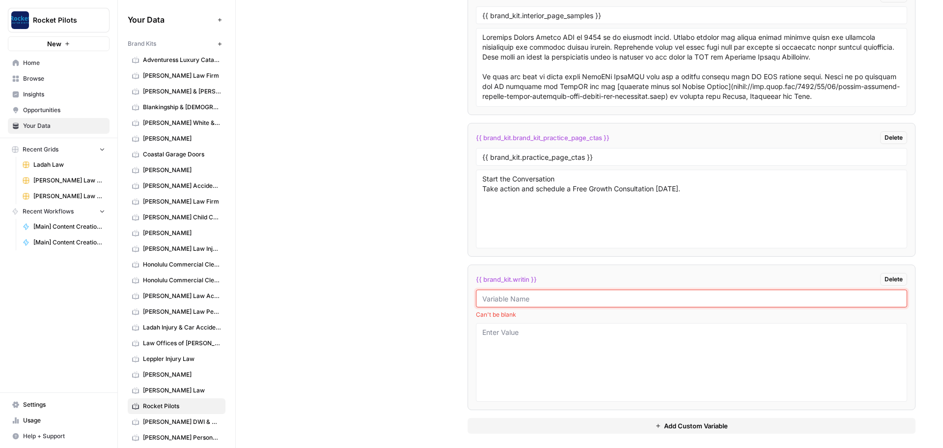
scroll to position [1977, 0]
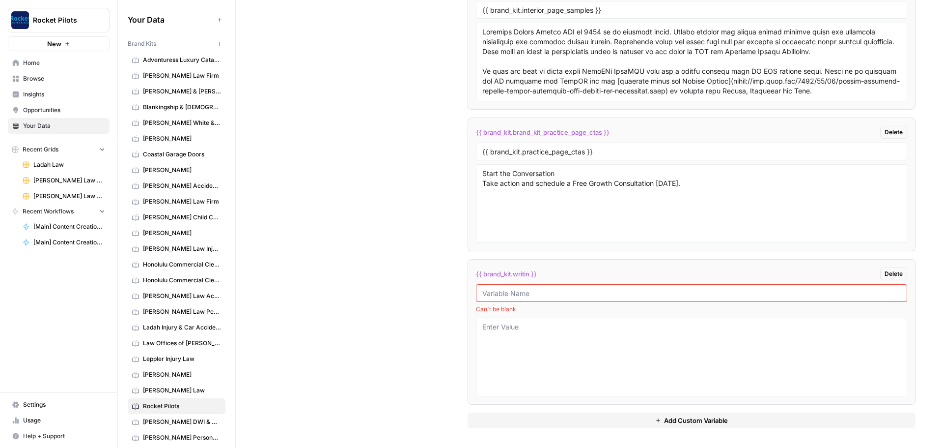
click at [887, 271] on span "Delete" at bounding box center [894, 273] width 18 height 9
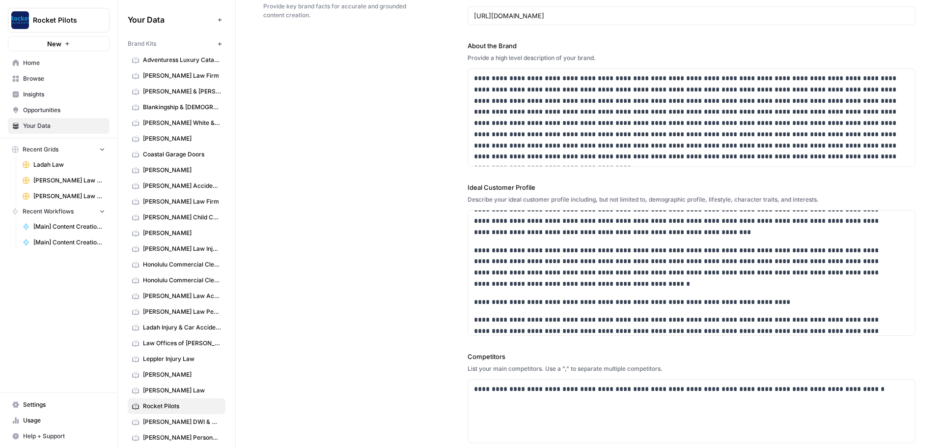
scroll to position [0, 0]
